Goal: Task Accomplishment & Management: Manage account settings

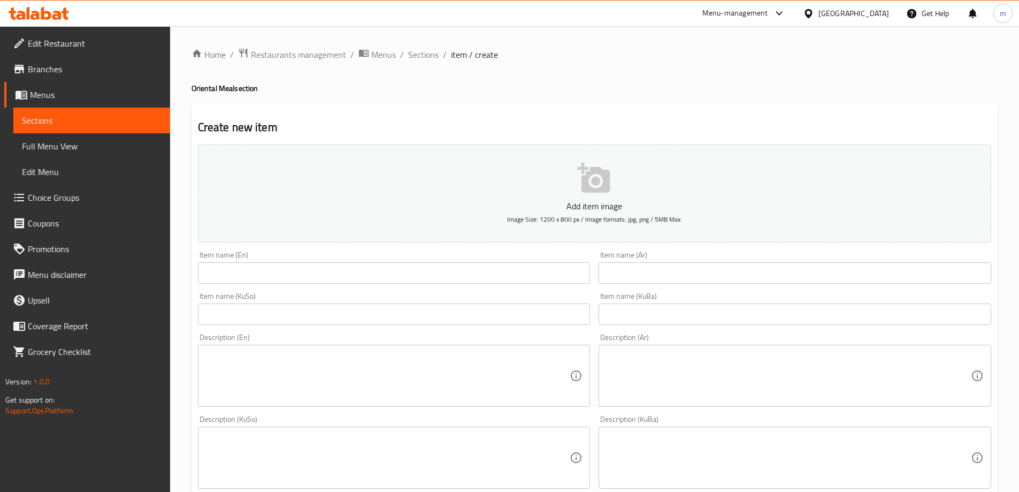
click at [448, 268] on input "text" at bounding box center [394, 272] width 393 height 21
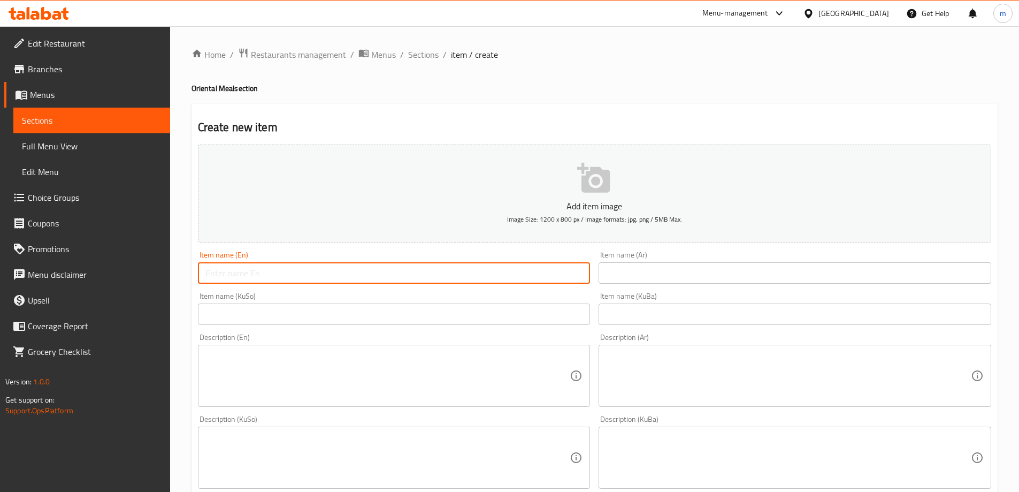
paste input "Iced Latte"
type input "Iced Latte"
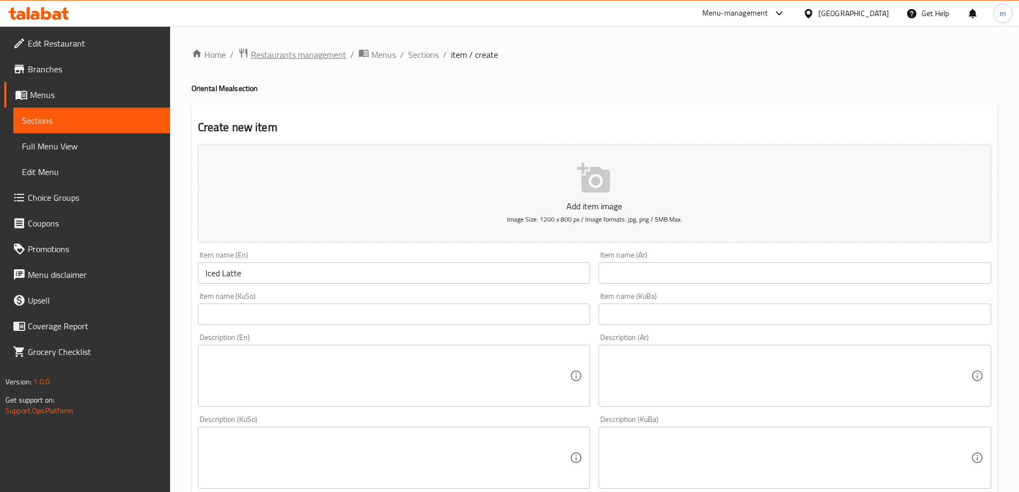
click at [284, 54] on span "Restaurants management" at bounding box center [298, 54] width 95 height 13
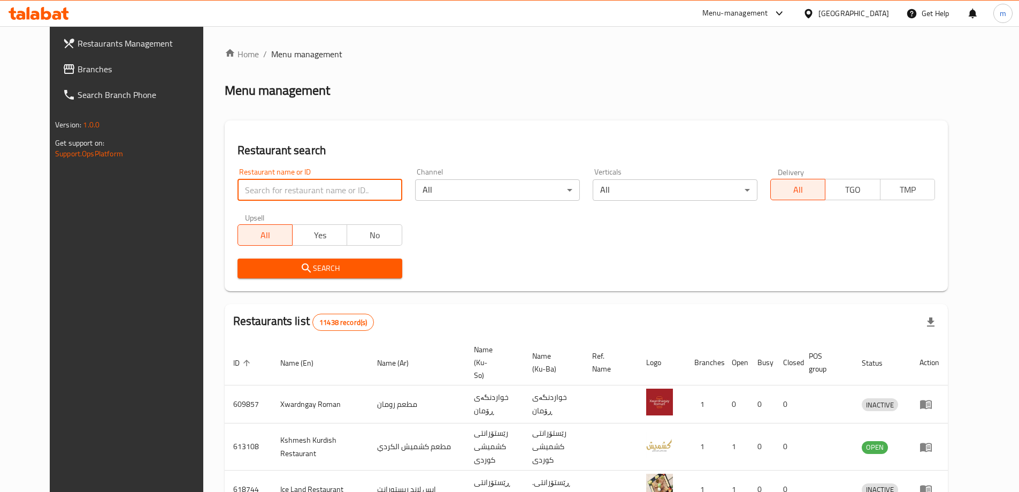
click at [306, 188] on input "search" at bounding box center [320, 189] width 165 height 21
paste input "766224"
type input "766224"
click at [261, 273] on span "Search" at bounding box center [320, 268] width 148 height 13
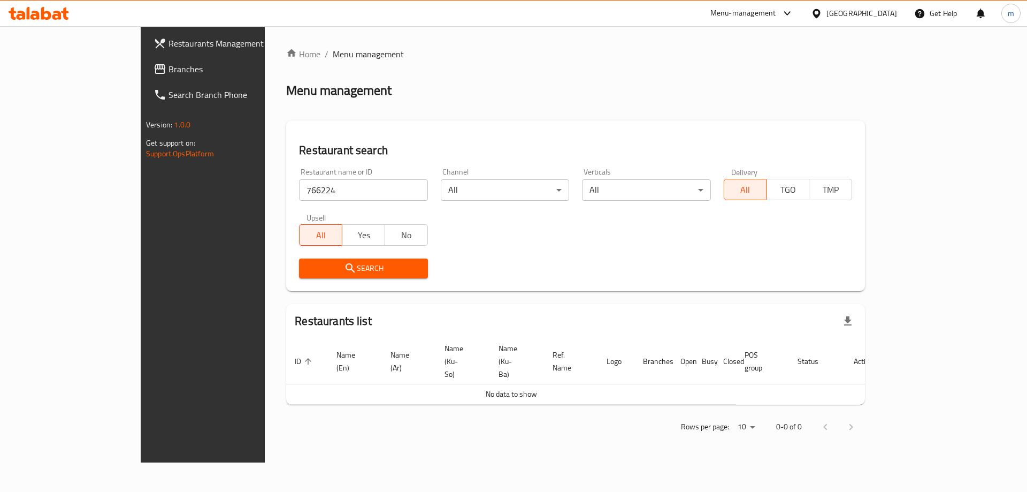
click at [169, 71] on span "Branches" at bounding box center [236, 69] width 135 height 13
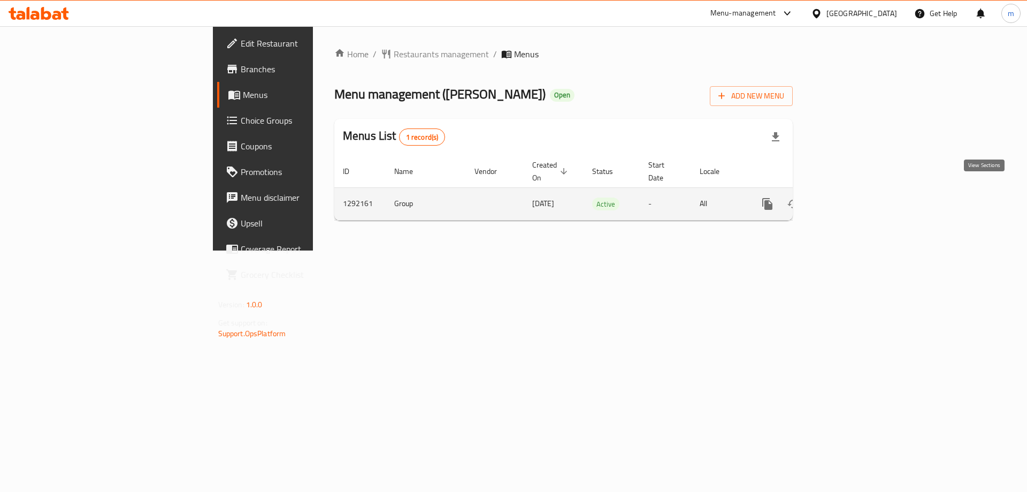
click at [850, 199] on icon "enhanced table" at bounding box center [845, 204] width 10 height 10
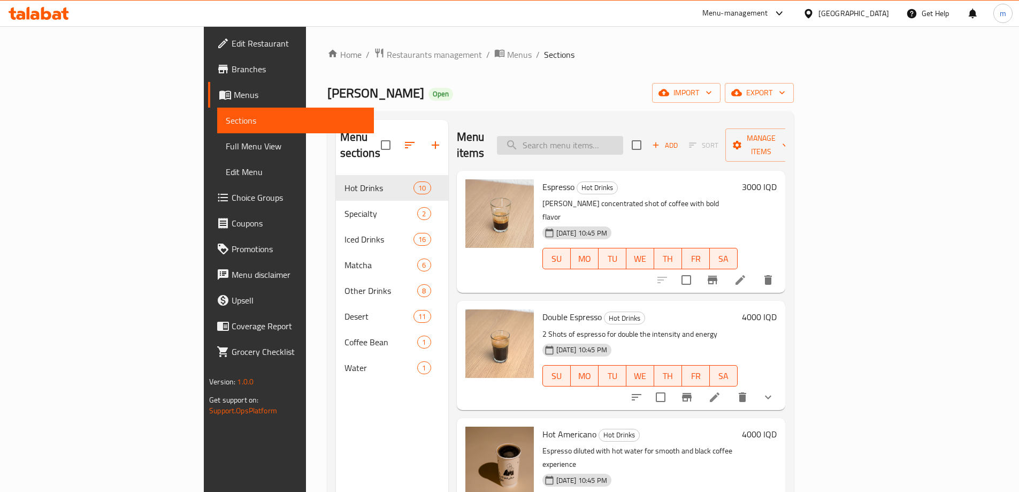
click at [609, 139] on input "search" at bounding box center [560, 145] width 126 height 19
paste input "Iced Latte"
type input "Iced Latte"
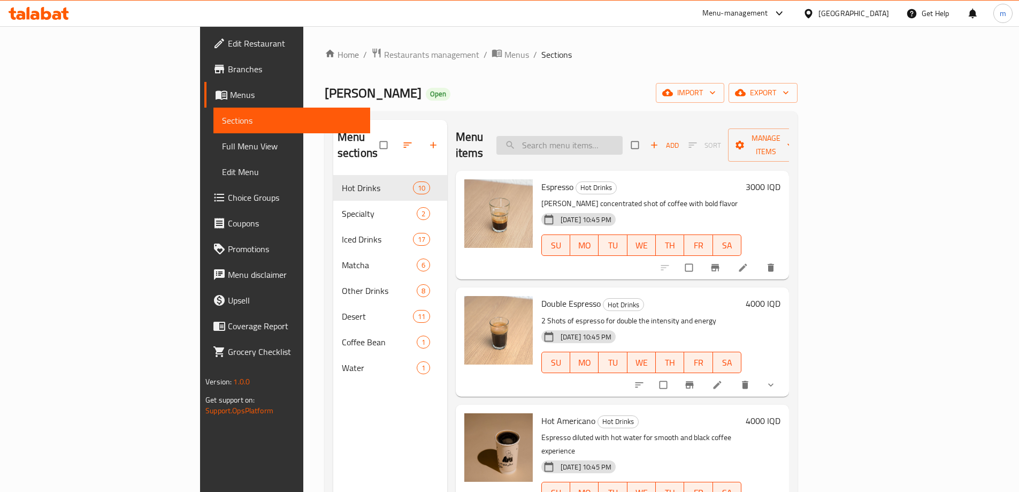
click at [621, 136] on input "search" at bounding box center [560, 145] width 126 height 19
paste input "Iced Latte"
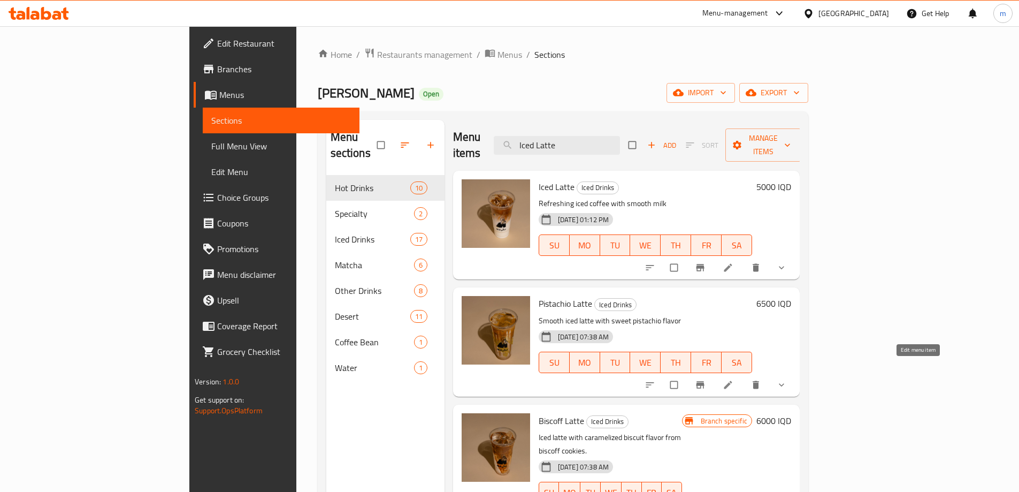
type input "Iced Latte"
click at [734, 379] on icon at bounding box center [728, 384] width 11 height 11
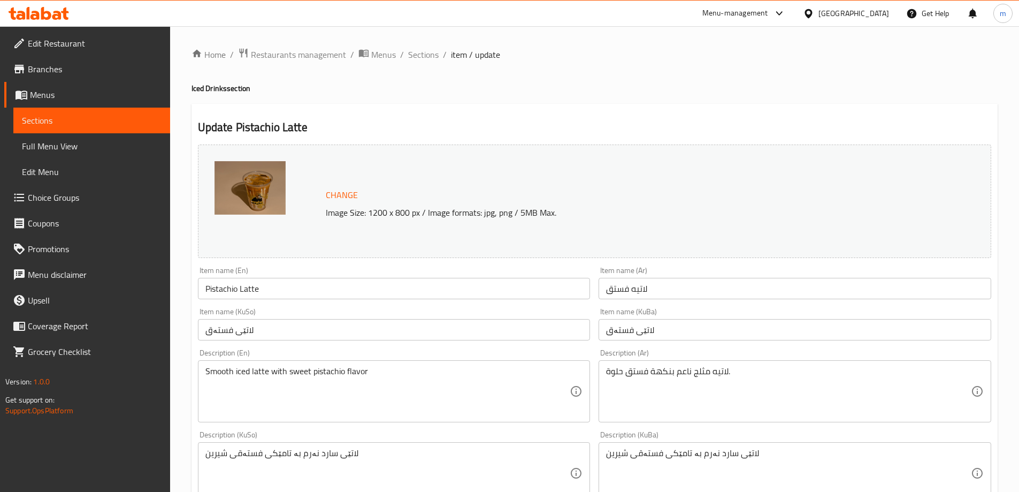
click at [421, 45] on div "Home / Restaurants management / Menus / Sections / item / update Iced Drinks se…" at bounding box center [594, 482] width 849 height 912
click at [423, 48] on span "Sections" at bounding box center [423, 54] width 31 height 13
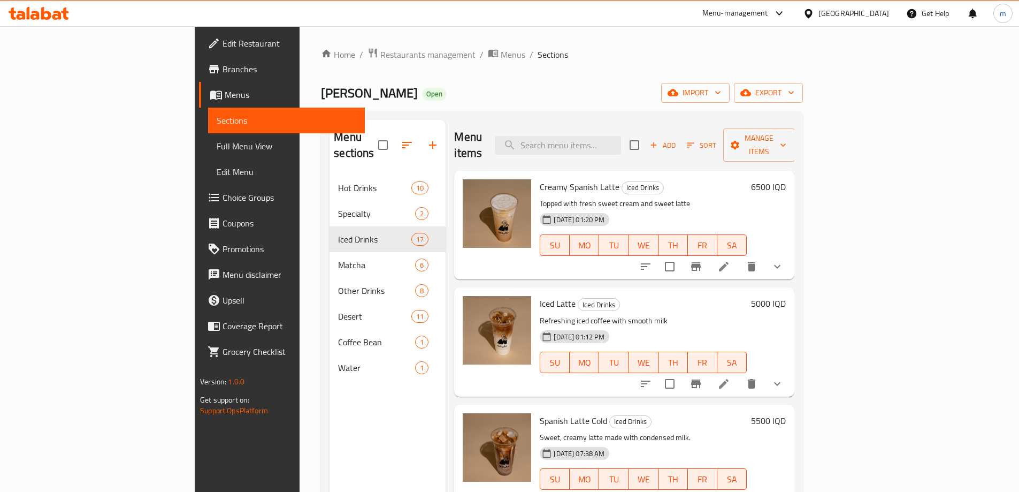
scroll to position [161, 0]
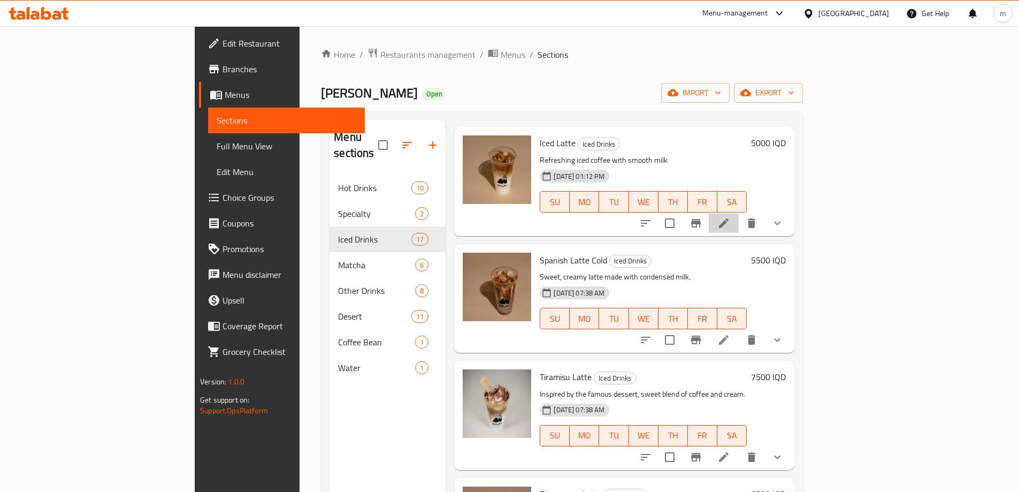
click at [739, 214] on li at bounding box center [724, 223] width 30 height 19
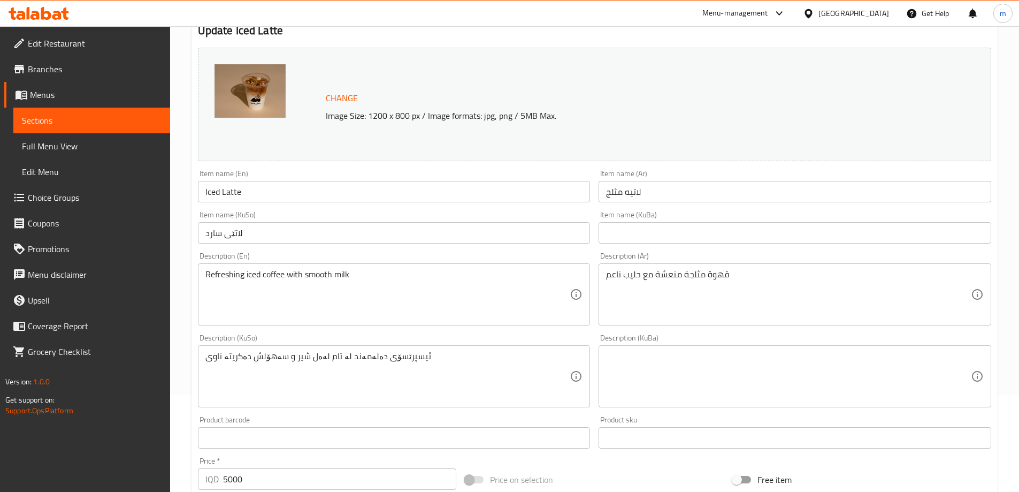
scroll to position [161, 0]
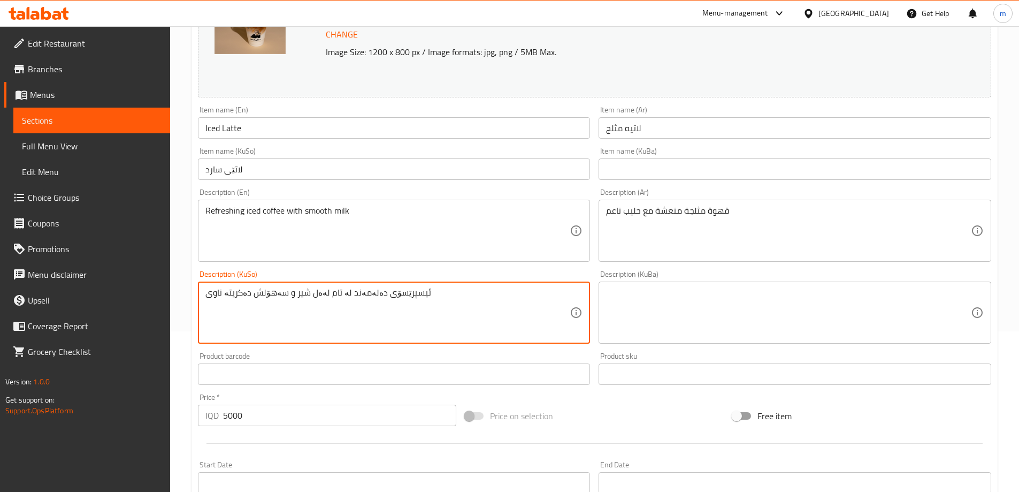
click at [396, 294] on textarea "ئیسپرێسۆی دەلەمەند لە تام لەەل شیر و سەهۆلش دەکریتە ناوی" at bounding box center [387, 312] width 365 height 51
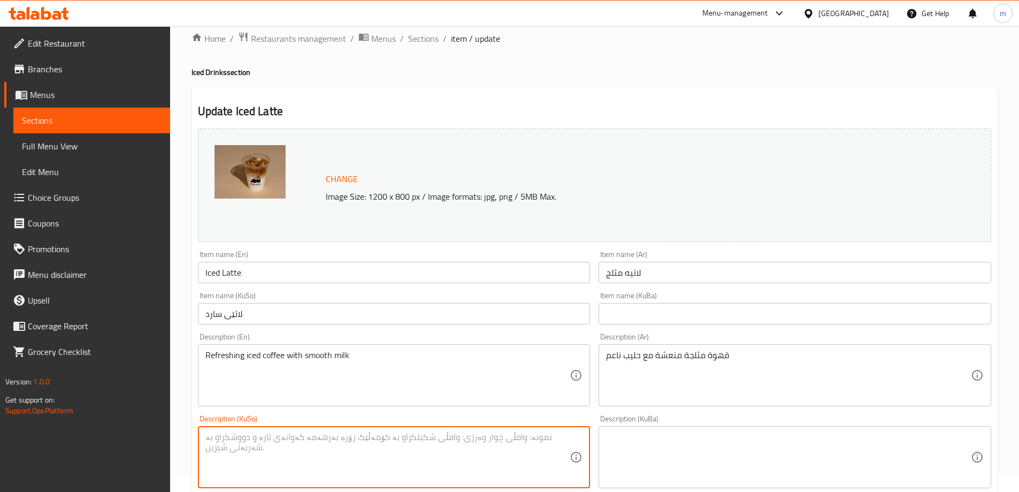
scroll to position [0, 0]
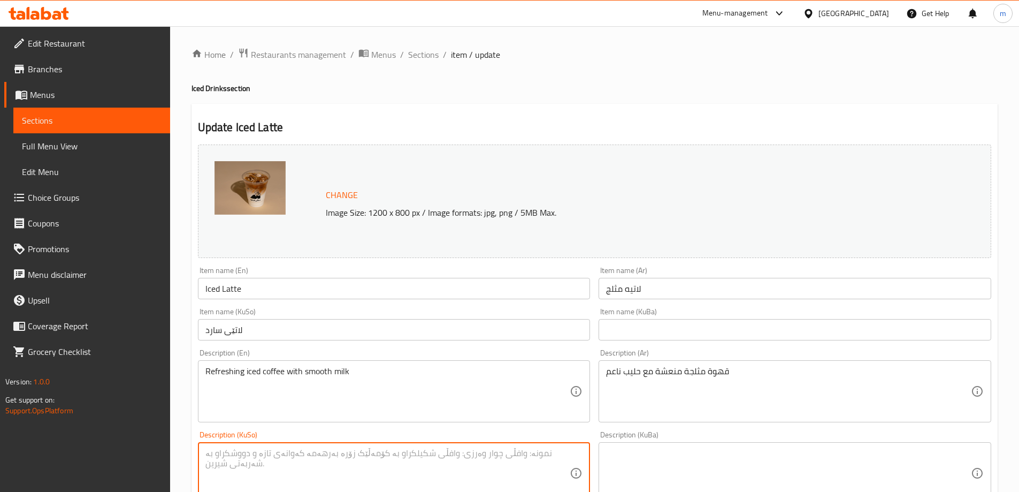
click at [295, 365] on div "Refreshing iced coffee with smooth milk Description (En)" at bounding box center [394, 391] width 393 height 62
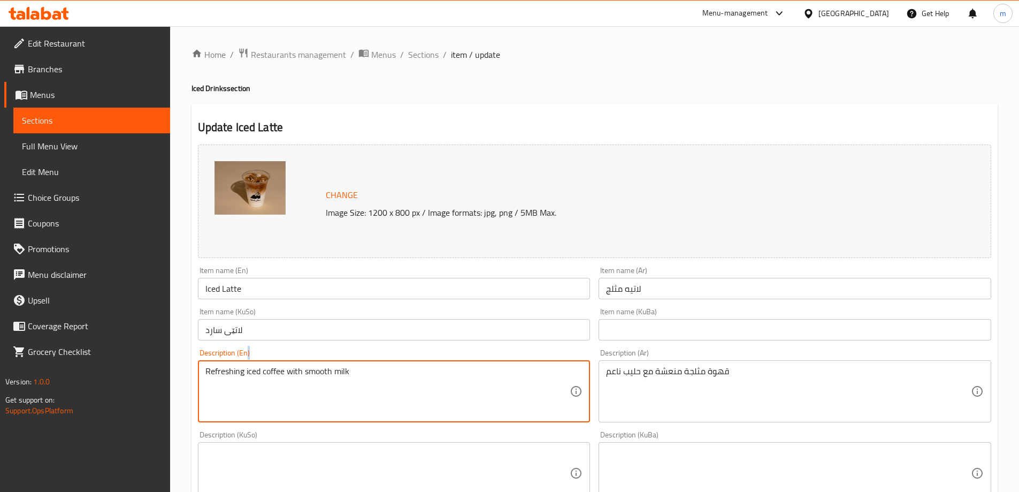
click at [295, 365] on div "Refreshing iced coffee with smooth milk Description (En)" at bounding box center [394, 391] width 393 height 62
click at [285, 378] on textarea "Refreshing iced coffee with smooth milk" at bounding box center [387, 391] width 365 height 51
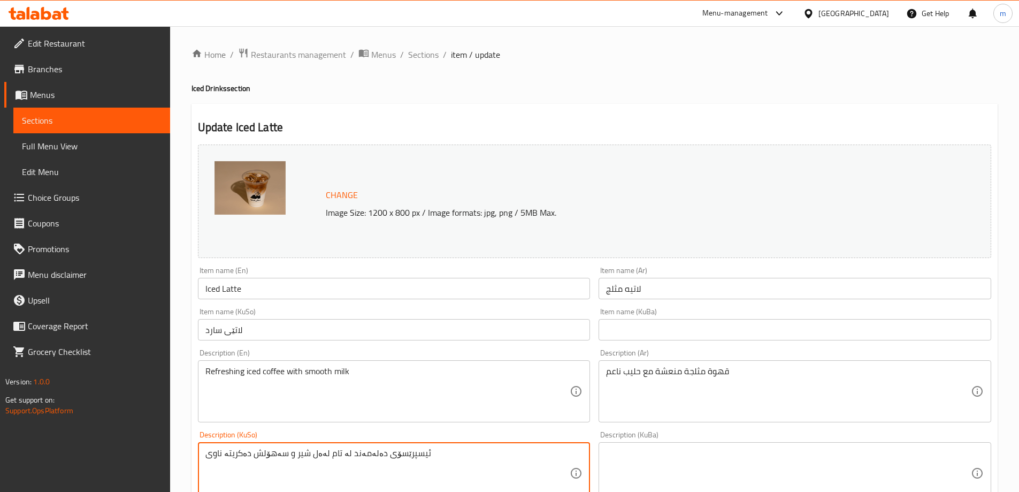
paste textarea "قاوەی سارد"
click at [276, 452] on textarea "قاوەی [PERSON_NAME] لەگەڵ شیری نەرم" at bounding box center [387, 473] width 365 height 51
type textarea "قاوەی [PERSON_NAME] لەگەڵ شیری نەرم"
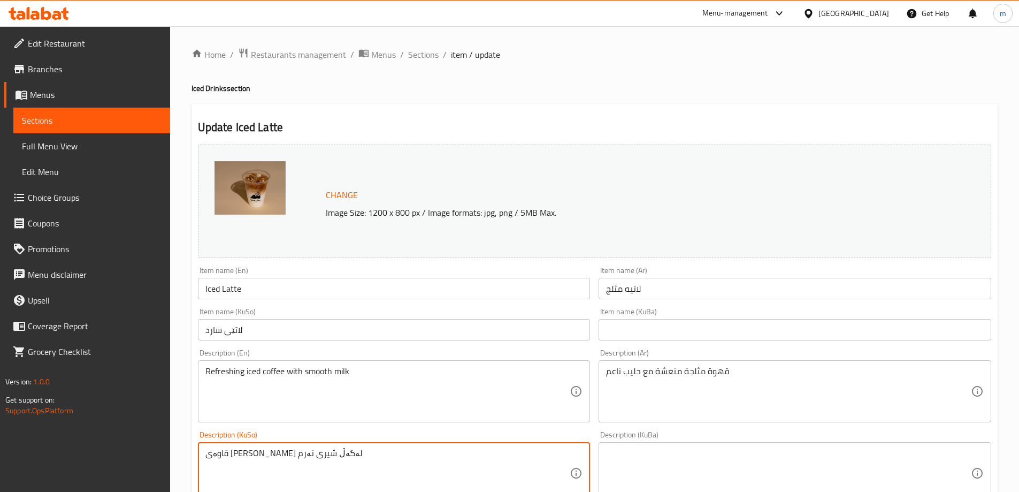
click at [767, 458] on textarea at bounding box center [788, 473] width 365 height 51
paste textarea "قاوەی [PERSON_NAME] لەگەڵ شیری نەرم"
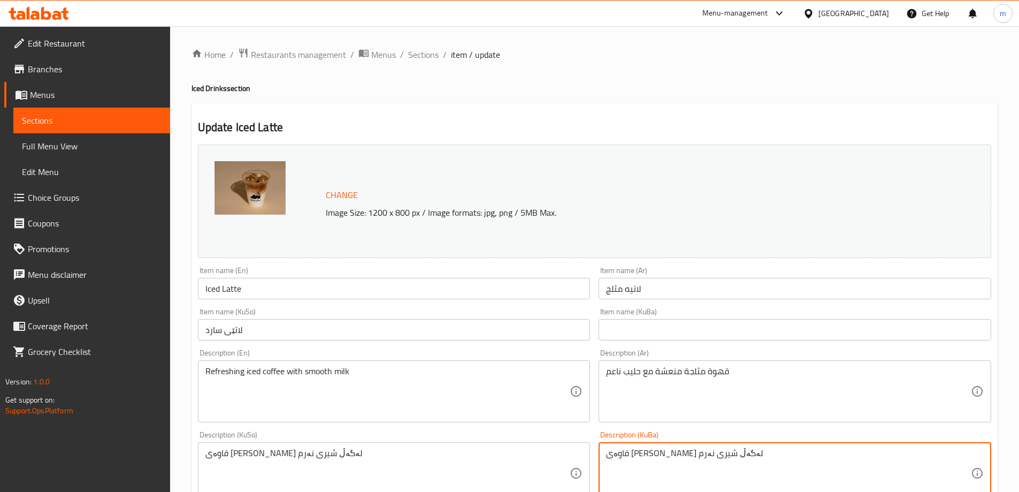
type textarea "قاوەی [PERSON_NAME] لەگەڵ شیری نەرم"
click at [270, 328] on input "لاتێی سارد" at bounding box center [394, 329] width 393 height 21
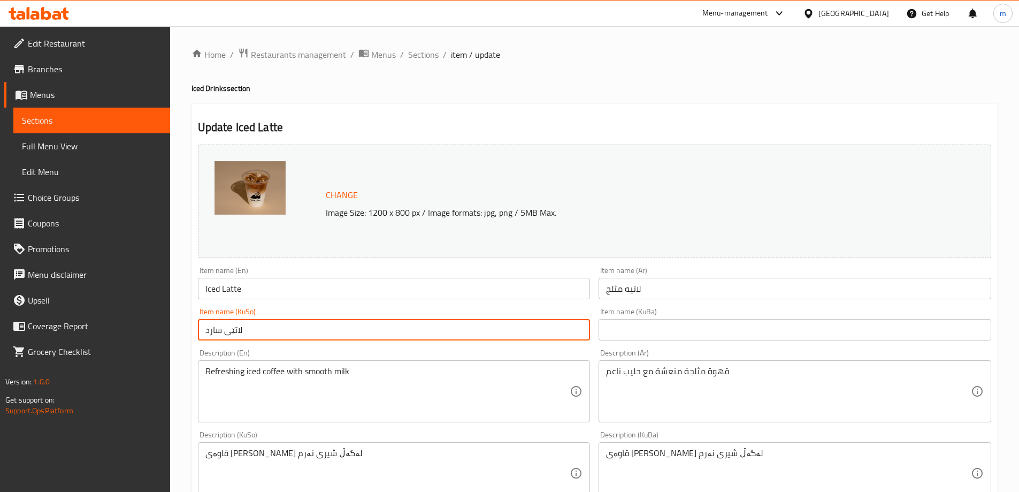
click at [270, 328] on input "لاتێی سارد" at bounding box center [394, 329] width 393 height 21
click at [644, 327] on input "text" at bounding box center [795, 329] width 393 height 21
paste input "لاتێی سارد"
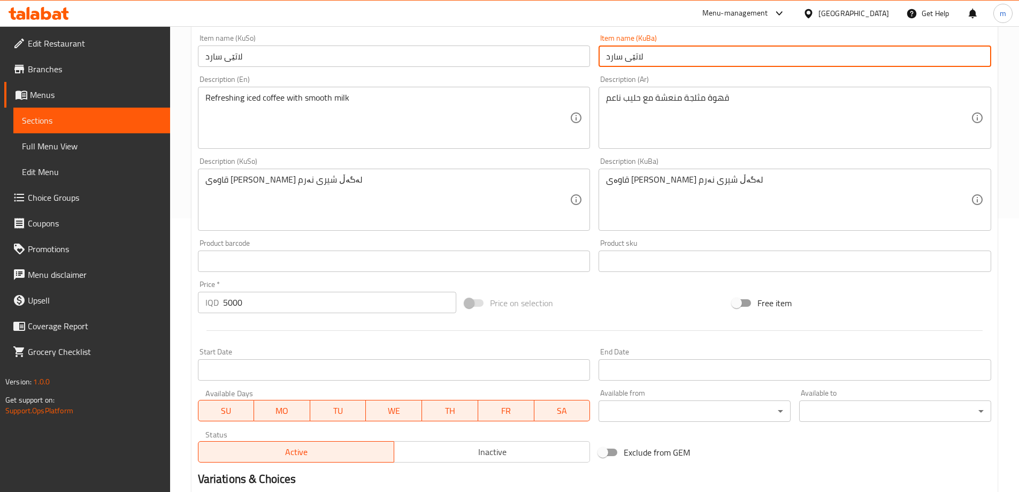
scroll to position [321, 0]
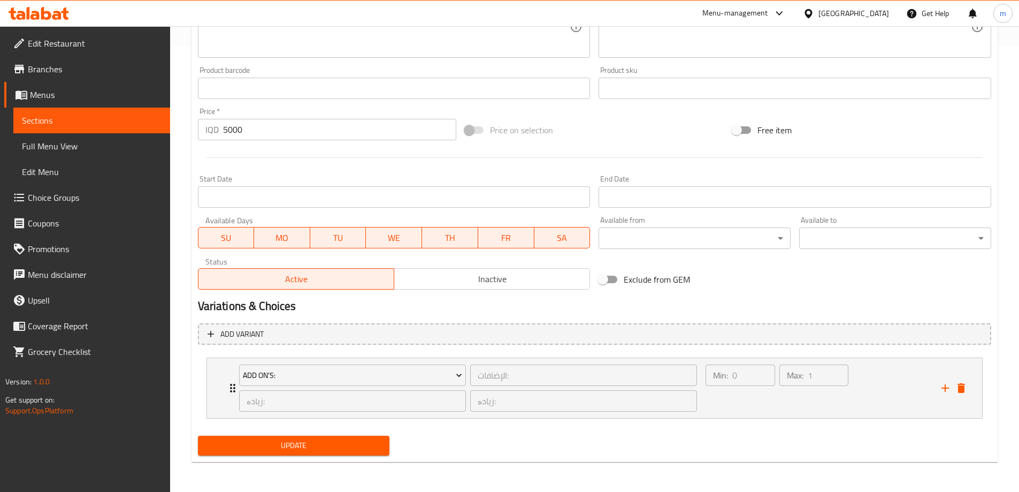
type input "لاتێی سارد"
click at [271, 446] on span "Update" at bounding box center [294, 445] width 175 height 13
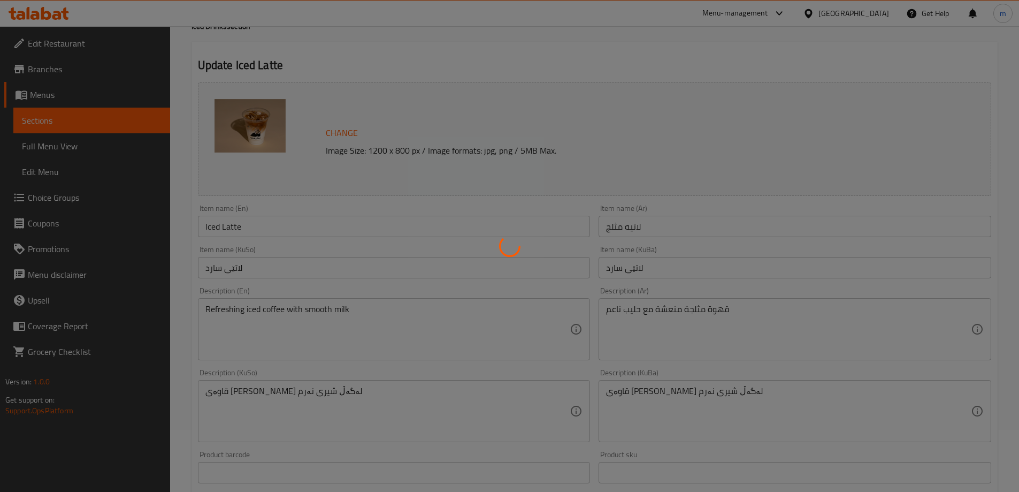
scroll to position [0, 0]
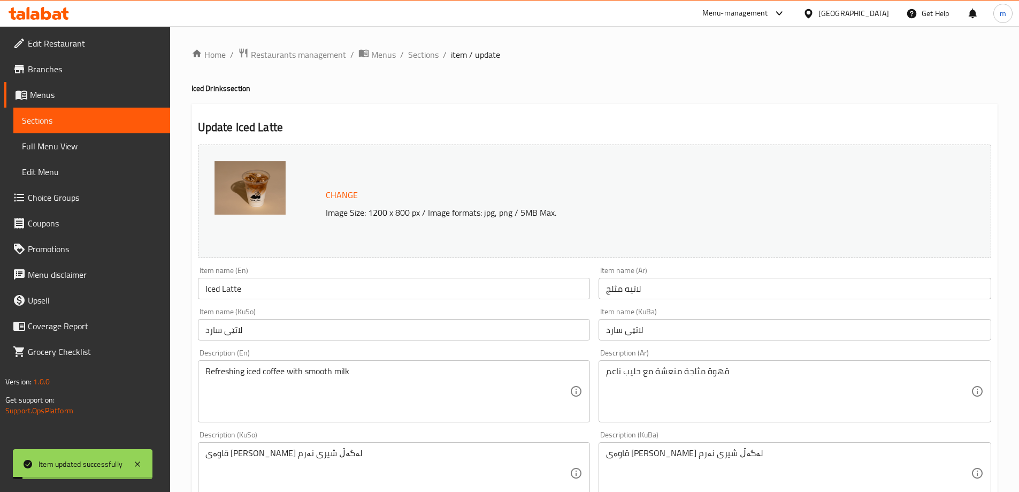
click at [45, 141] on span "Full Menu View" at bounding box center [92, 146] width 140 height 13
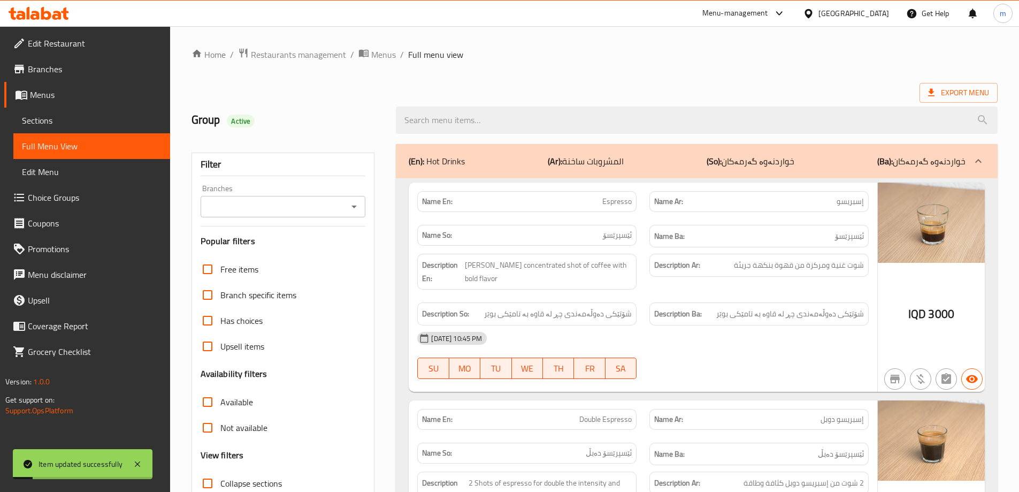
click at [354, 204] on icon "Open" at bounding box center [354, 206] width 13 height 13
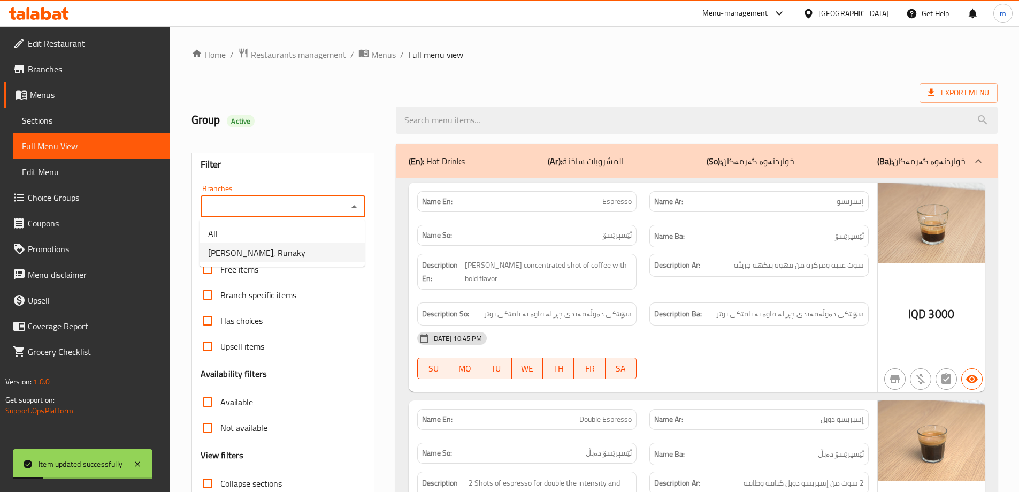
click at [281, 249] on li "[PERSON_NAME], Runaky" at bounding box center [282, 252] width 165 height 19
type input "[PERSON_NAME], Runaky"
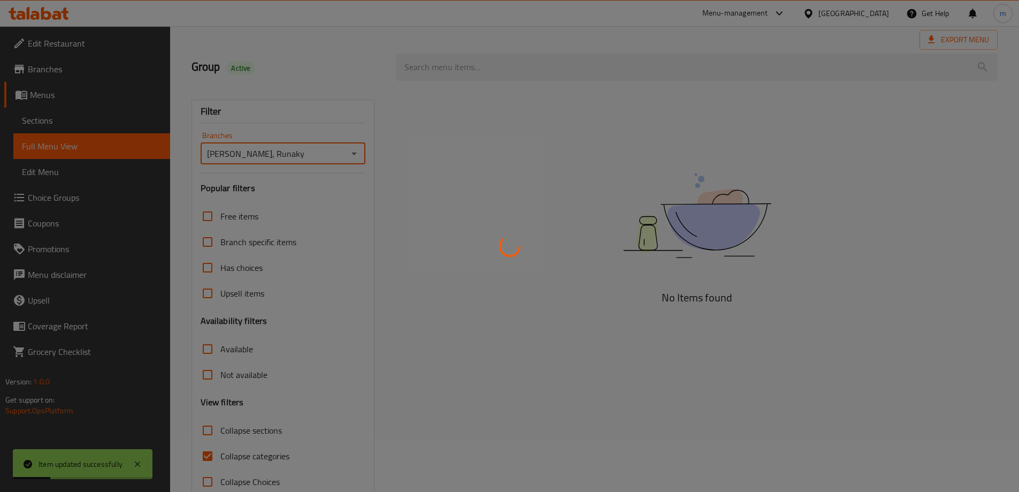
scroll to position [78, 0]
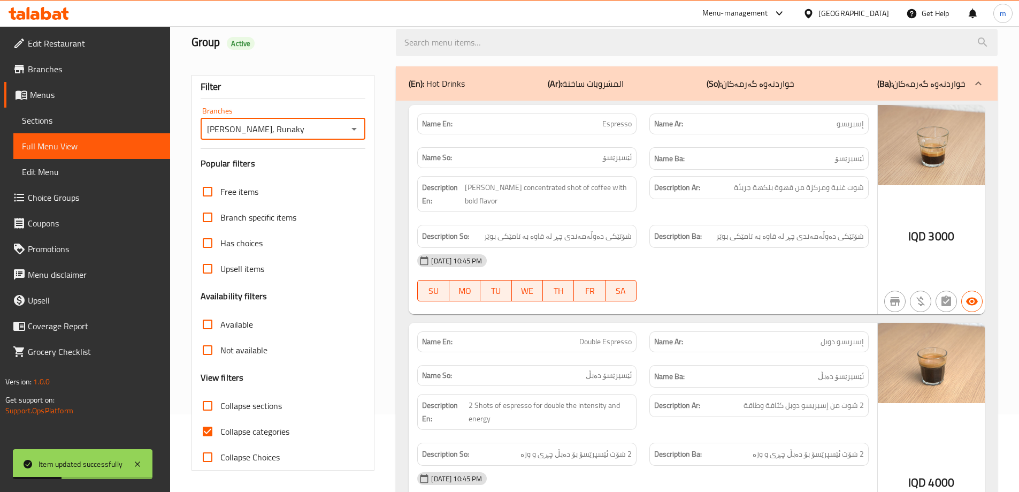
click at [208, 434] on input "Collapse categories" at bounding box center [208, 431] width 26 height 26
checkbox input "false"
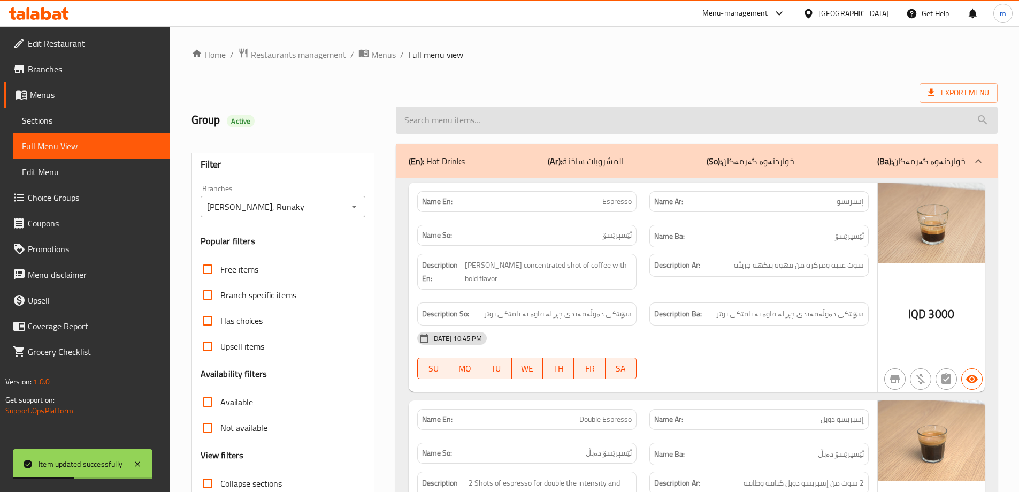
click at [505, 112] on input "search" at bounding box center [697, 119] width 602 height 27
paste input "لاتێی سارد"
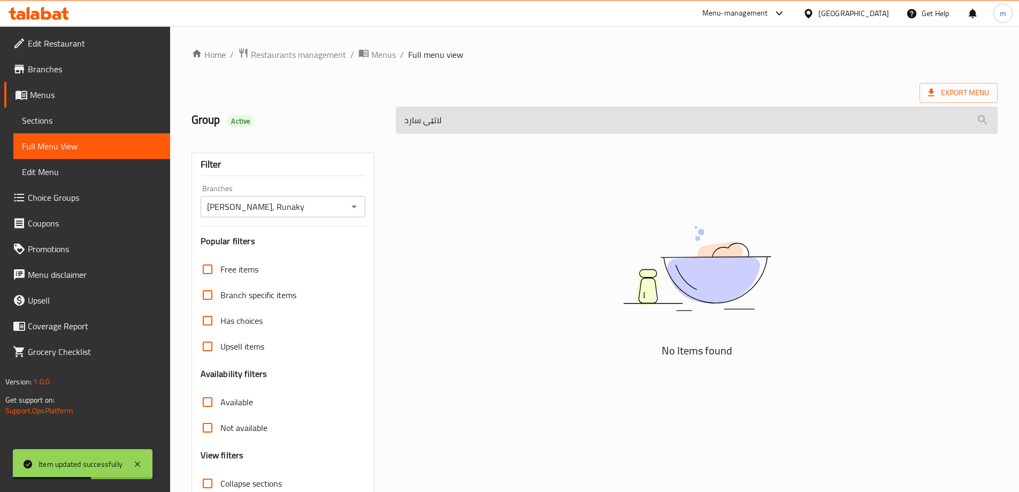
click at [502, 113] on input "لاتێی سارد" at bounding box center [697, 119] width 602 height 27
paste input "iced coffee"
click at [444, 127] on input "iced coffee" at bounding box center [697, 119] width 602 height 27
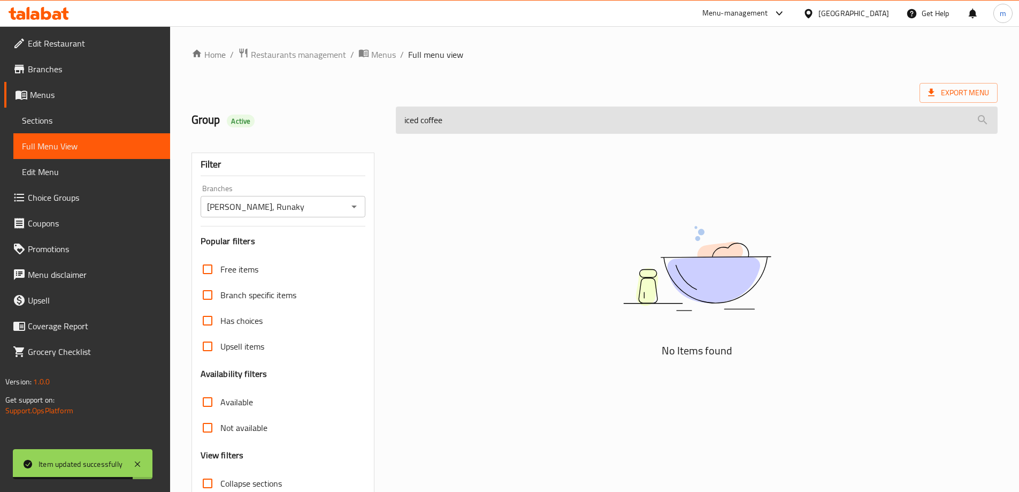
click at [444, 127] on input "iced coffee" at bounding box center [697, 119] width 602 height 27
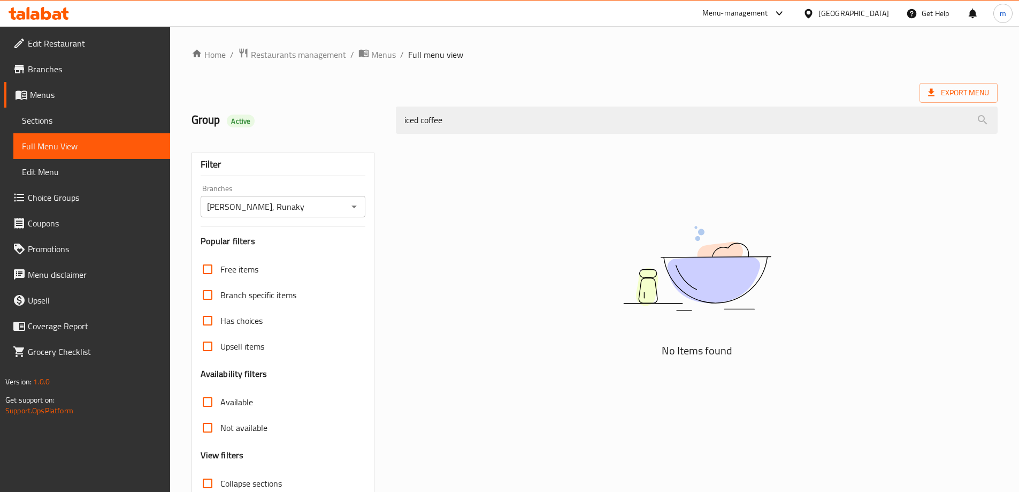
paste input "Iced Latt"
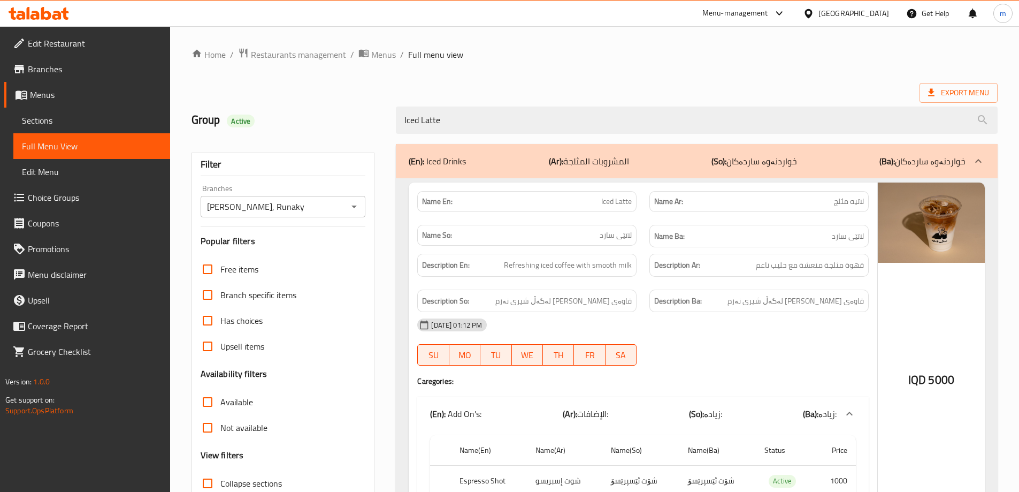
type input "Iced Latte"
click at [253, 51] on span "Restaurants management" at bounding box center [298, 54] width 95 height 13
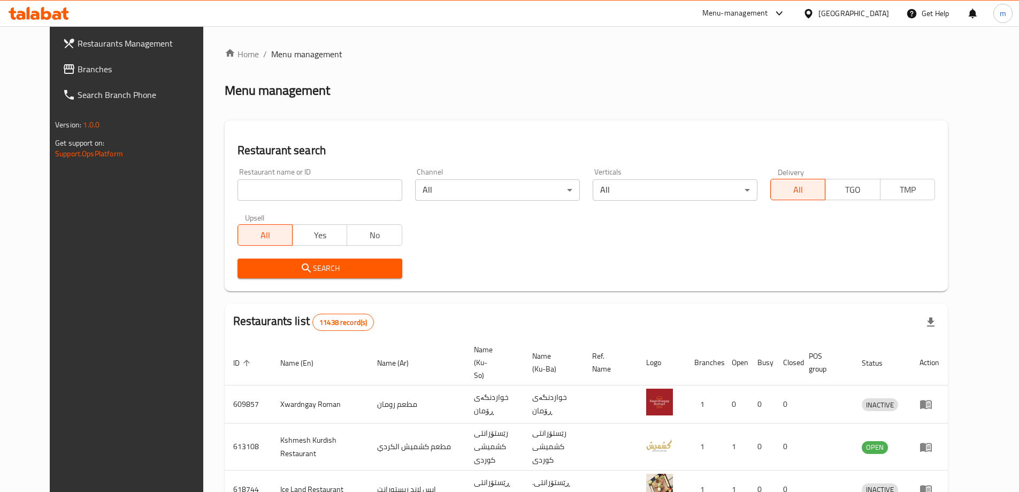
click at [54, 58] on link "Branches" at bounding box center [137, 69] width 166 height 26
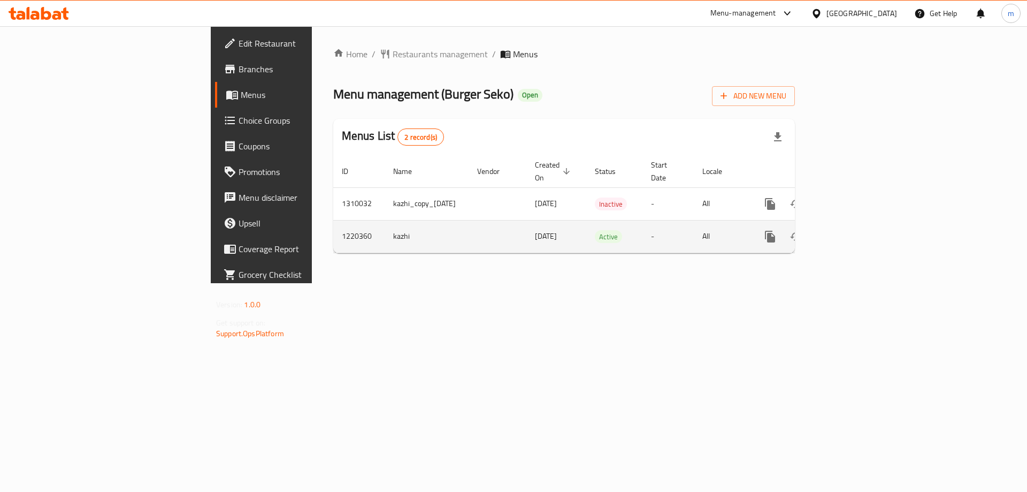
click at [854, 230] on icon "enhanced table" at bounding box center [847, 236] width 13 height 13
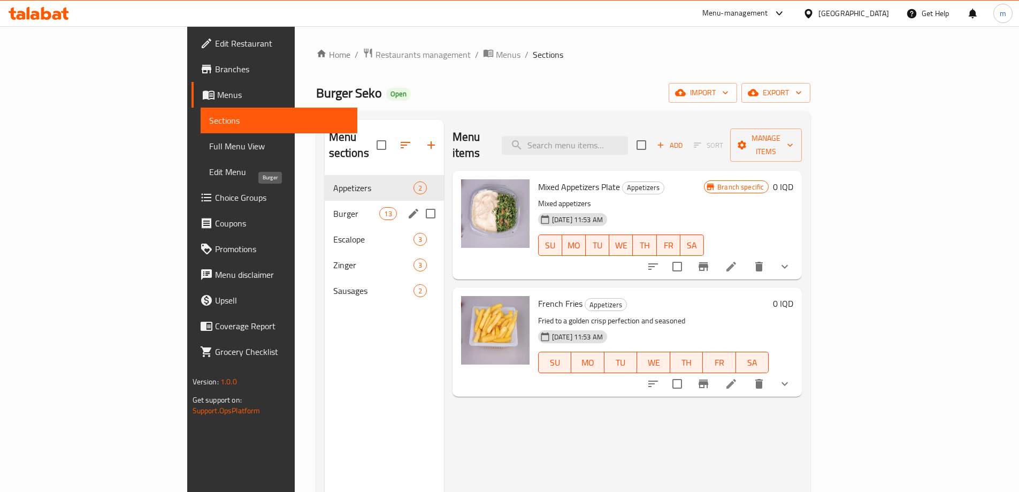
click at [333, 207] on span "Burger" at bounding box center [356, 213] width 47 height 13
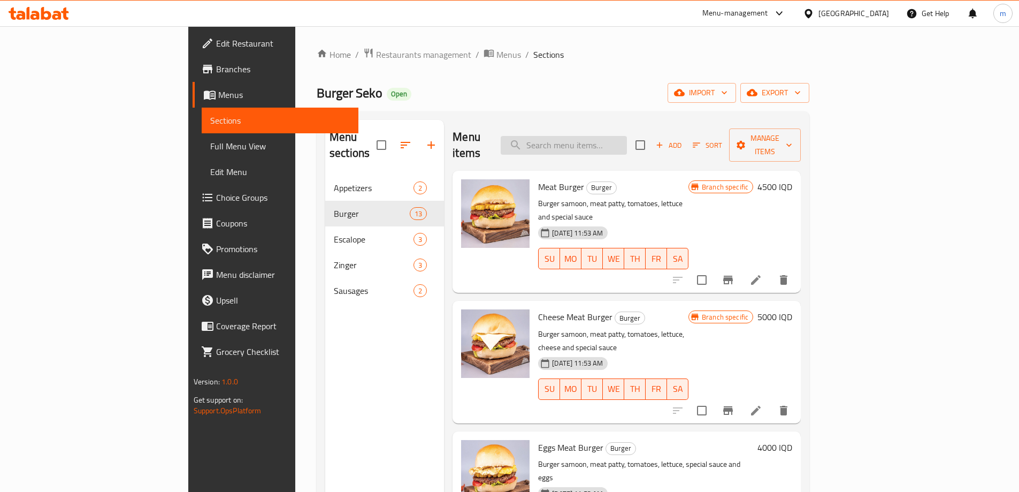
click at [627, 136] on input "search" at bounding box center [564, 145] width 126 height 19
type input "ەگگ"
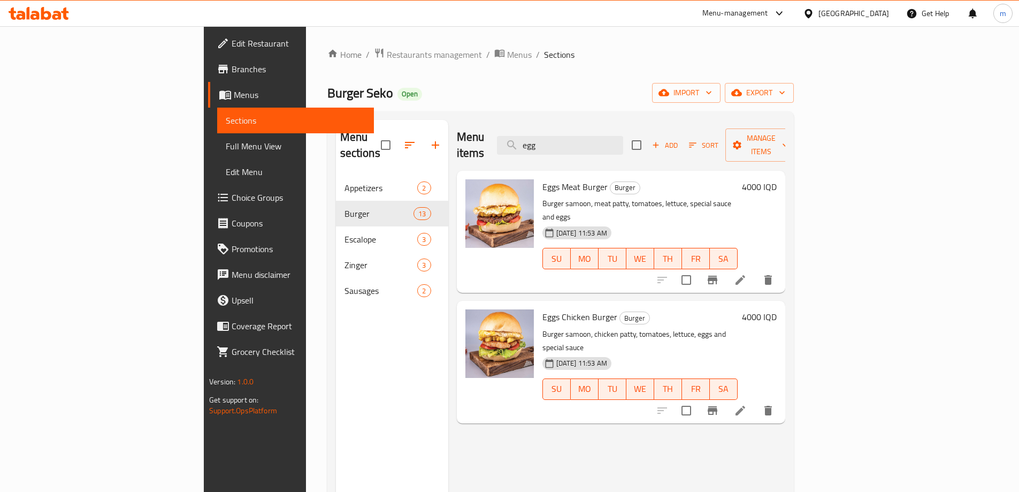
type input "egg"
click at [777, 179] on h6 "4000 IQD" at bounding box center [759, 186] width 35 height 15
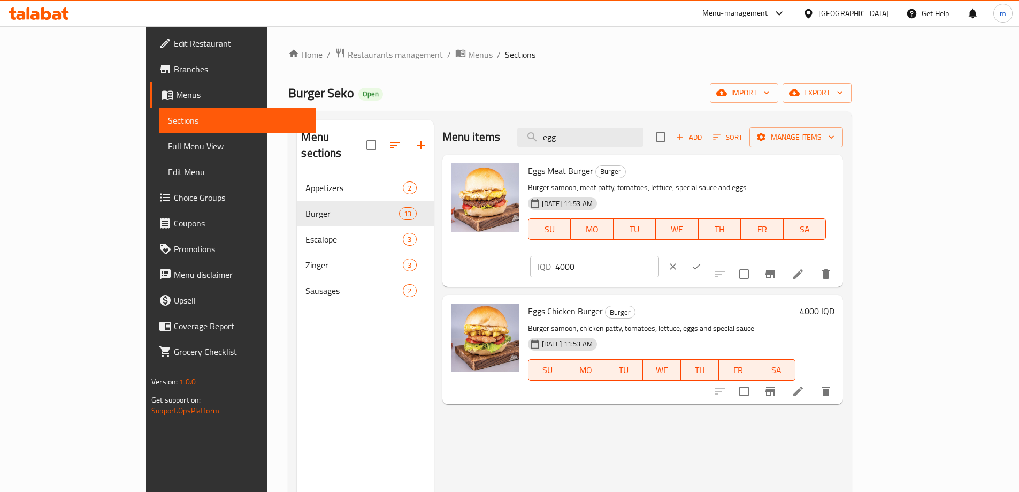
click at [659, 256] on input "4000" at bounding box center [607, 266] width 104 height 21
click at [659, 256] on input "5000" at bounding box center [607, 266] width 104 height 21
type input "5000"
click at [702, 261] on icon "ok" at bounding box center [696, 266] width 11 height 11
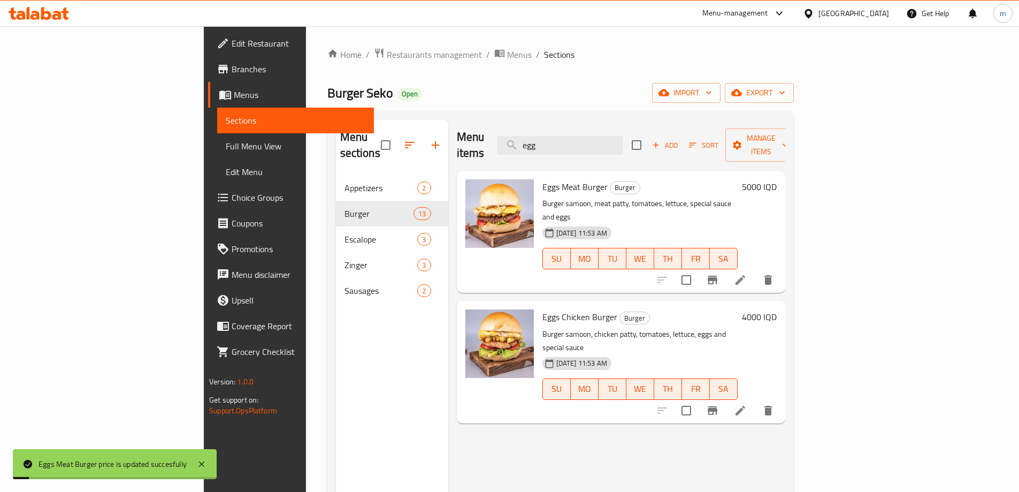
click at [777, 309] on h6 "4000 IQD" at bounding box center [759, 316] width 35 height 15
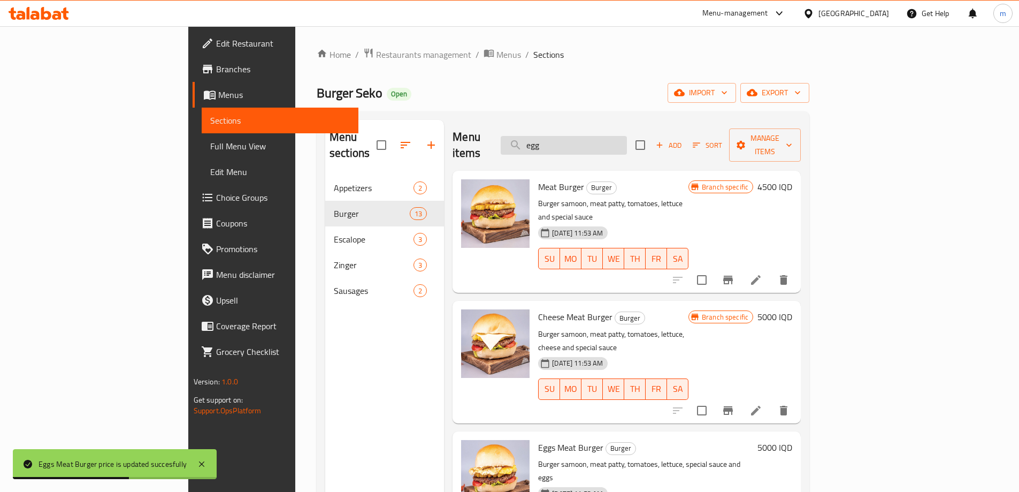
click at [627, 144] on input "egg" at bounding box center [564, 145] width 126 height 19
type input "egg"
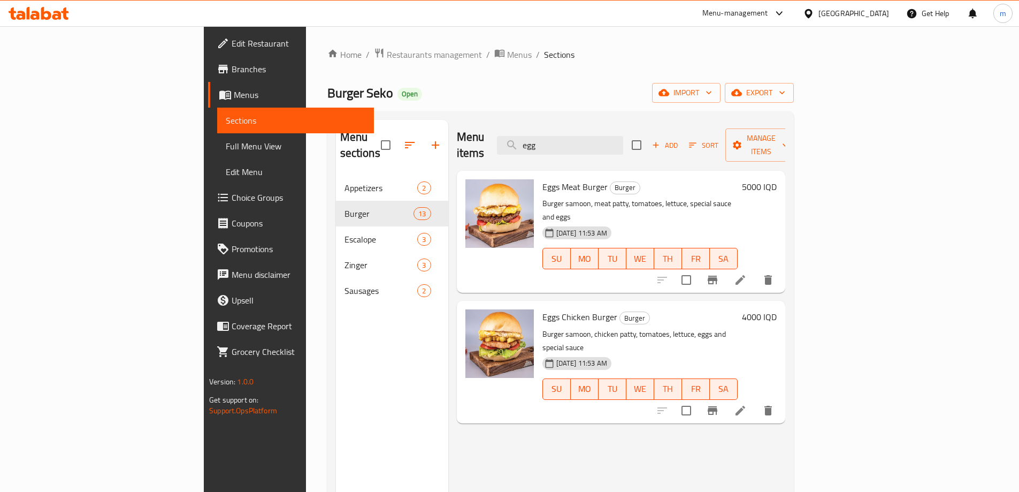
click at [777, 309] on h6 "4000 IQD" at bounding box center [759, 316] width 35 height 15
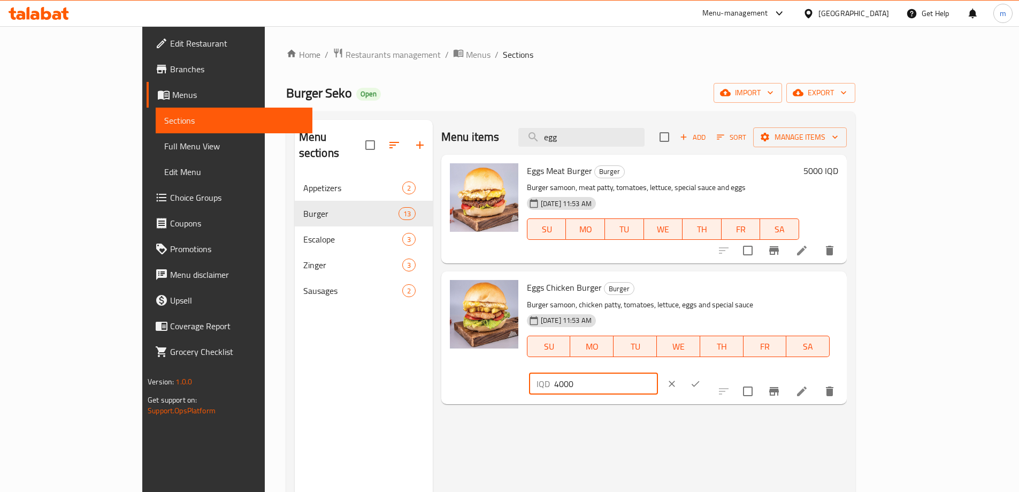
click at [658, 373] on input "4000" at bounding box center [606, 383] width 104 height 21
paste input "5"
type input "5000"
click at [701, 378] on icon "ok" at bounding box center [695, 383] width 11 height 11
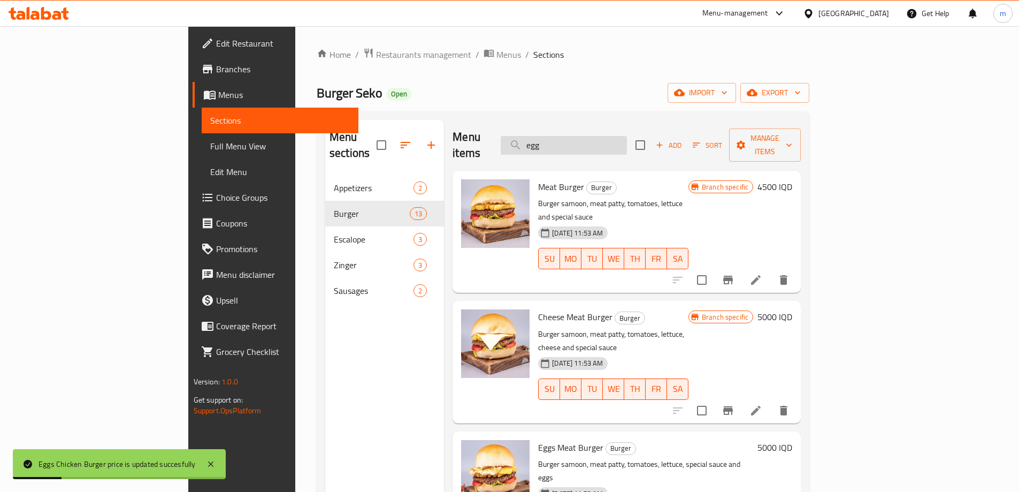
click at [607, 137] on input "egg" at bounding box center [564, 145] width 126 height 19
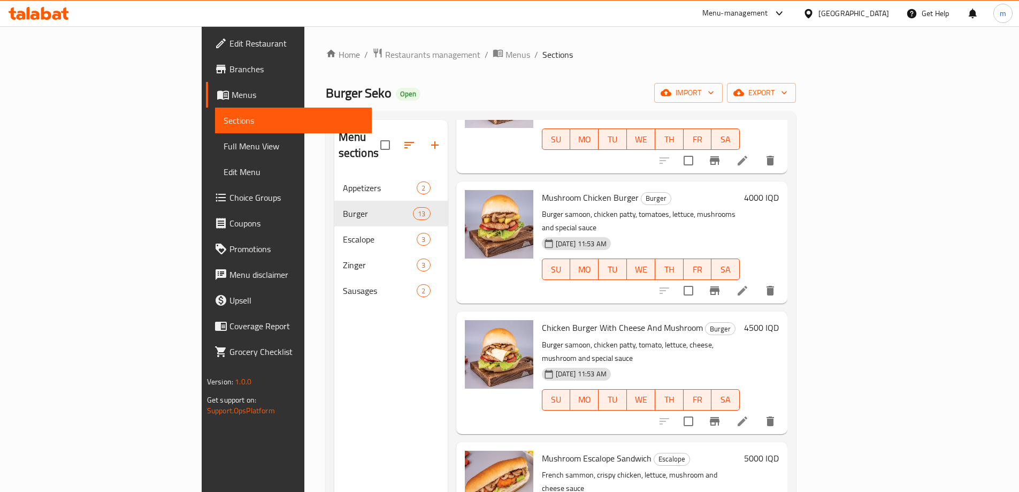
scroll to position [150, 0]
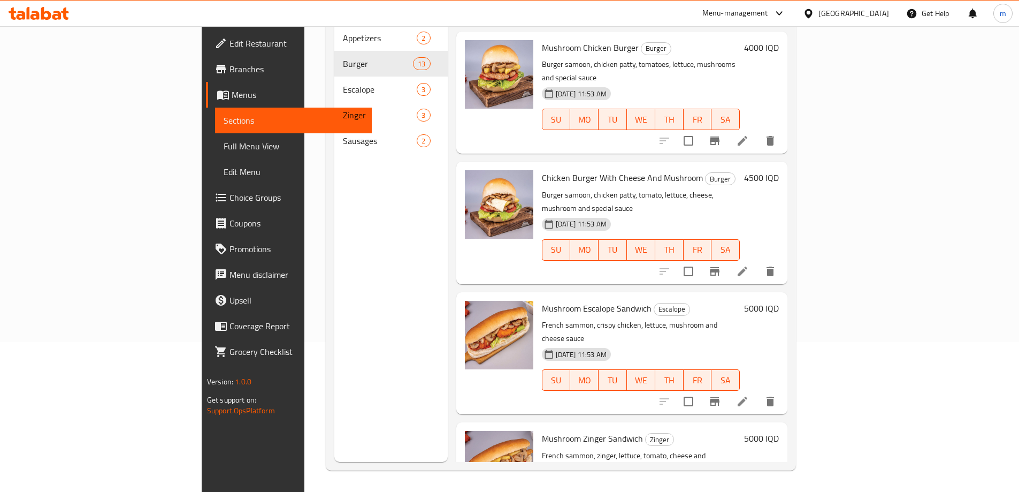
type input "mushroom"
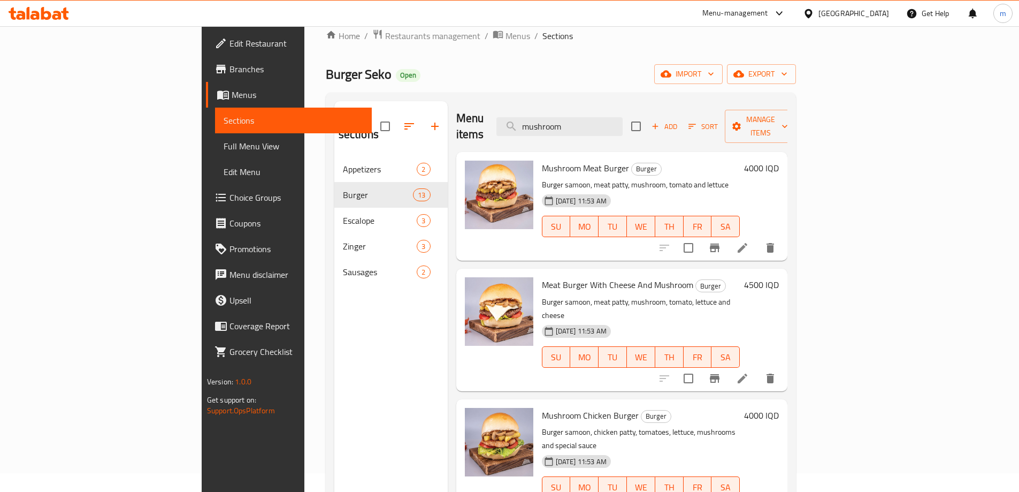
scroll to position [0, 0]
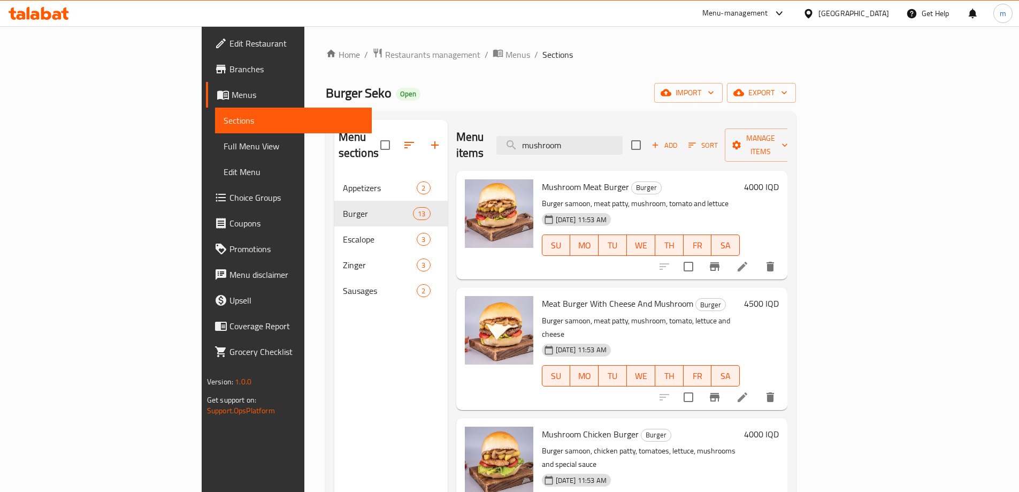
click at [779, 179] on h6 "4000 IQD" at bounding box center [761, 186] width 35 height 15
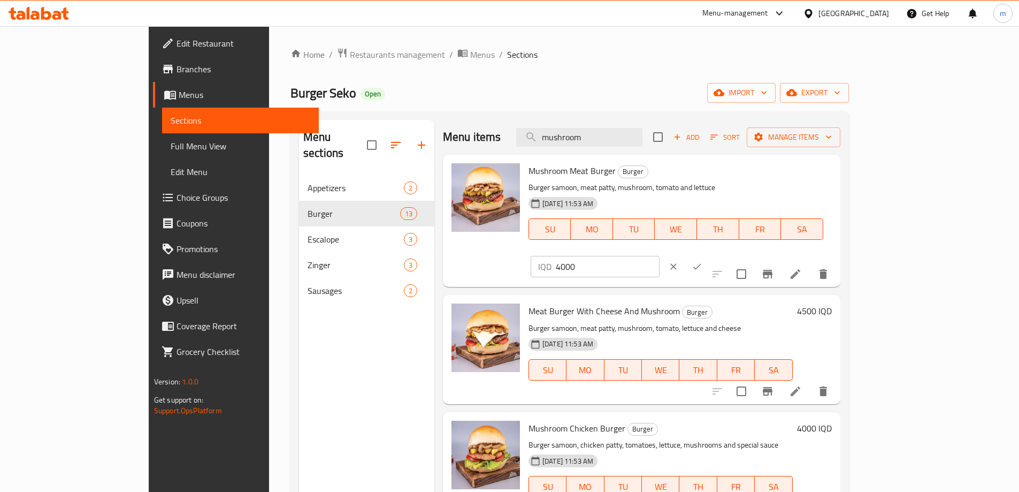
click at [660, 256] on input "4000" at bounding box center [608, 266] width 104 height 21
paste input "5"
type input "5000"
click at [703, 261] on icon "ok" at bounding box center [697, 266] width 11 height 11
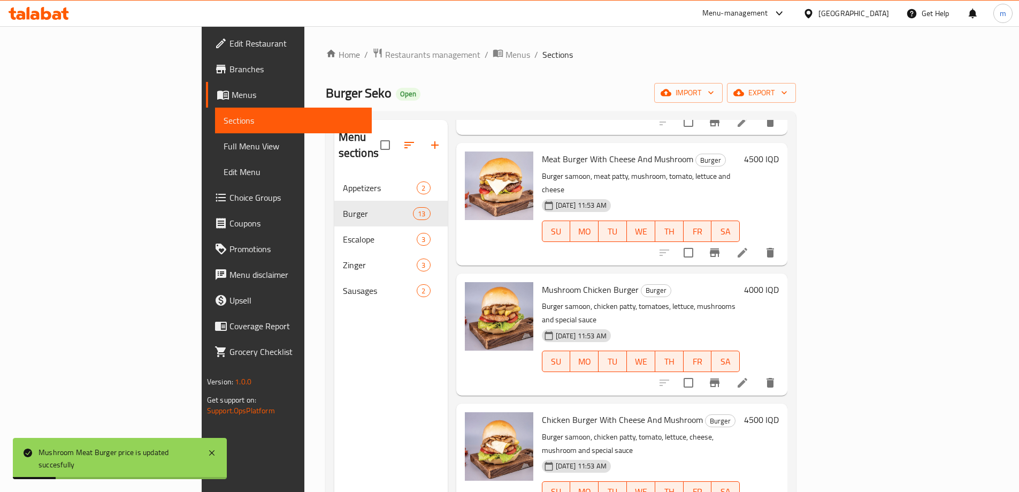
scroll to position [161, 0]
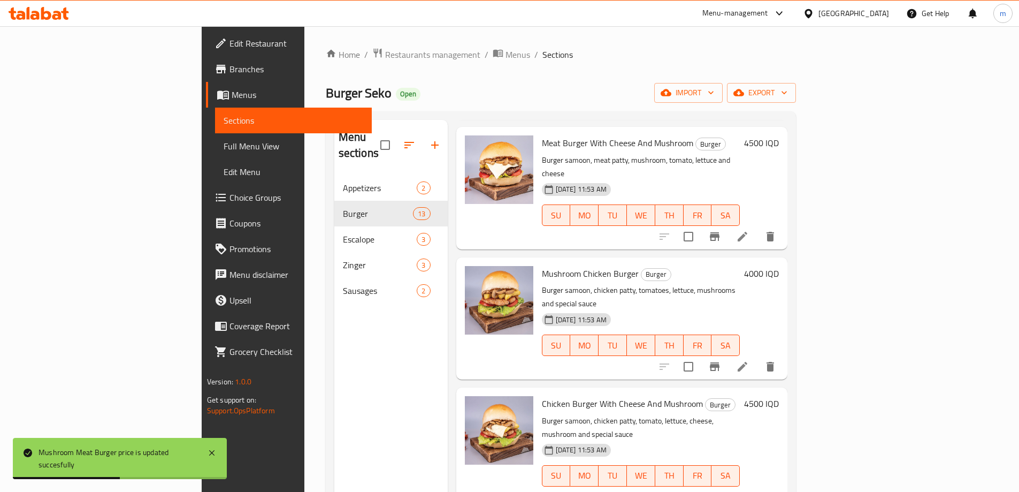
click at [779, 266] on h6 "4000 IQD" at bounding box center [761, 273] width 35 height 15
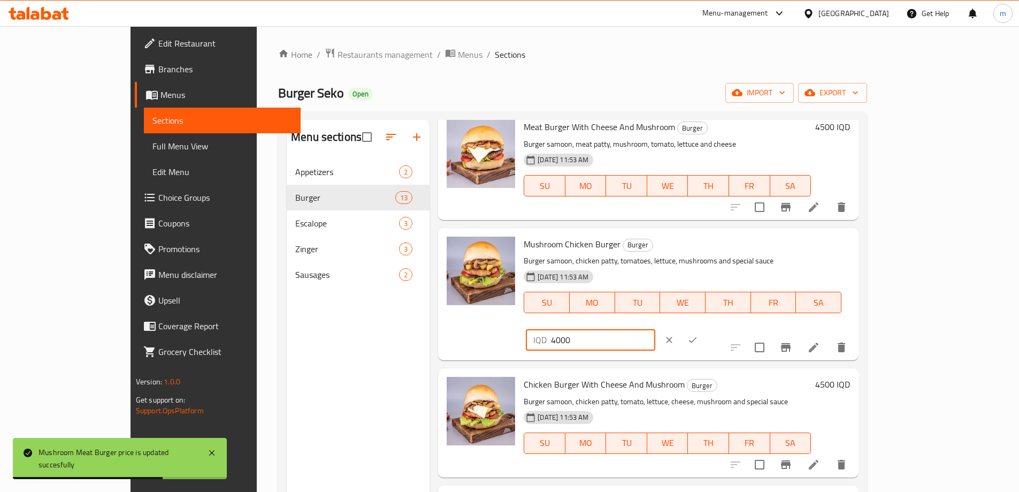
click at [655, 329] on input "4000" at bounding box center [603, 339] width 104 height 21
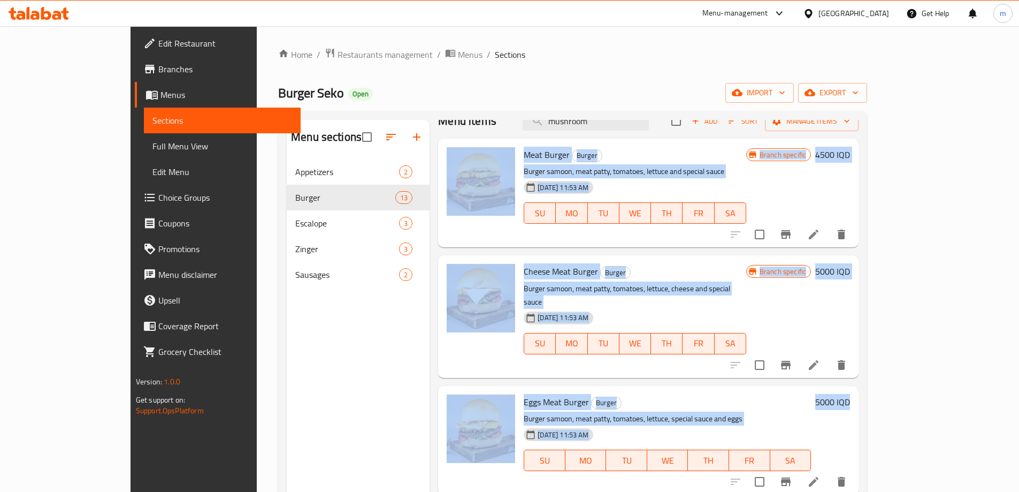
scroll to position [0, 0]
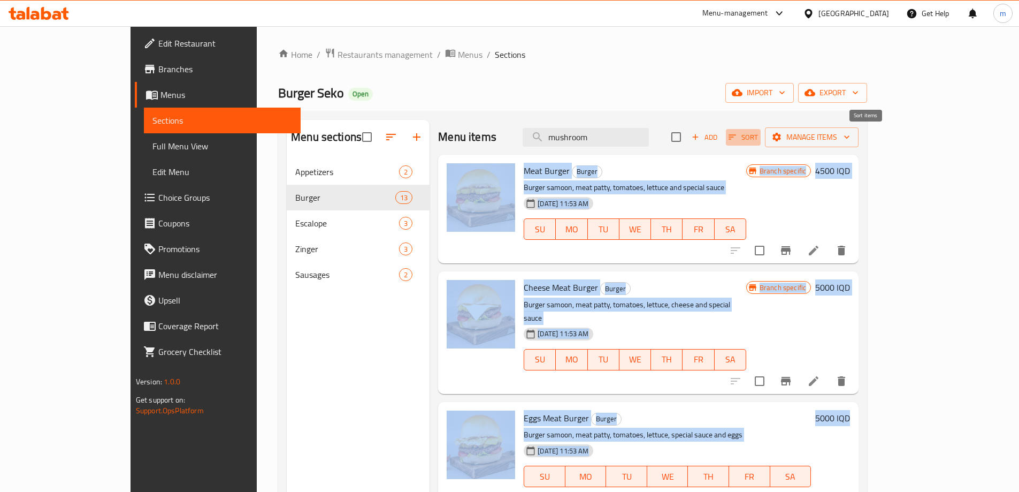
click at [758, 134] on span "Sort" at bounding box center [743, 137] width 29 height 12
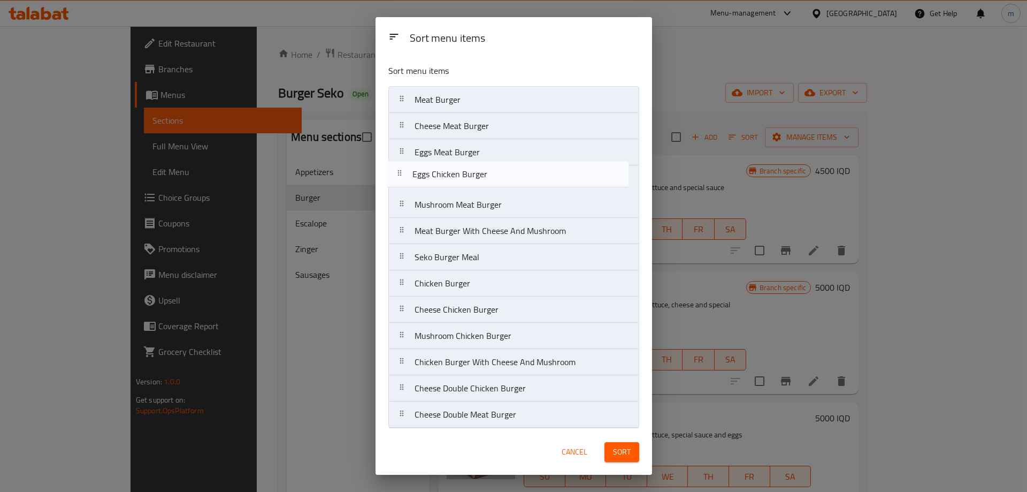
drag, startPoint x: 401, startPoint y: 313, endPoint x: 399, endPoint y: 174, distance: 139.1
click at [399, 174] on nav "Meat Burger Cheese Meat Burger Eggs Meat Burger Mushroom Meat Burger Meat Burge…" at bounding box center [513, 257] width 251 height 342
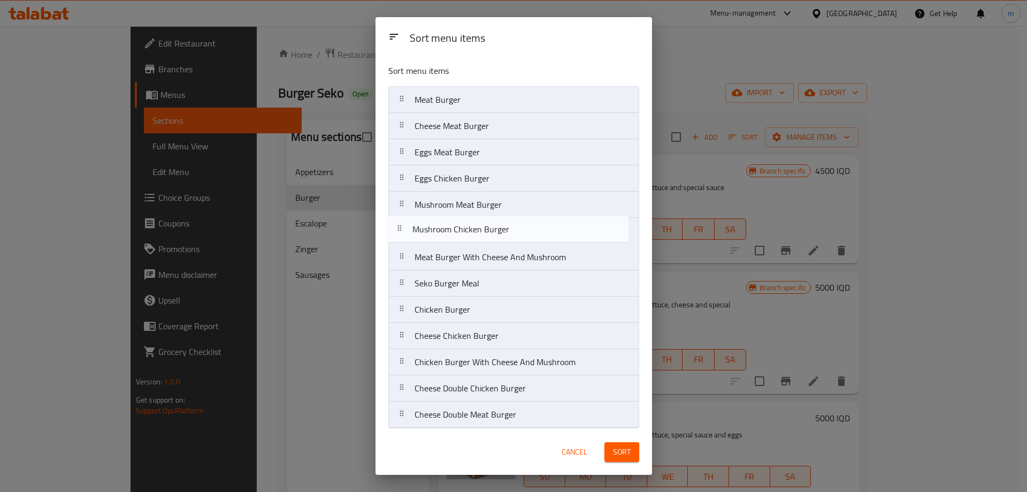
drag, startPoint x: 406, startPoint y: 338, endPoint x: 401, endPoint y: 228, distance: 109.8
click at [401, 228] on nav "Meat Burger Cheese Meat Burger Eggs Meat Burger Eggs Chicken Burger Mushroom Me…" at bounding box center [513, 257] width 251 height 342
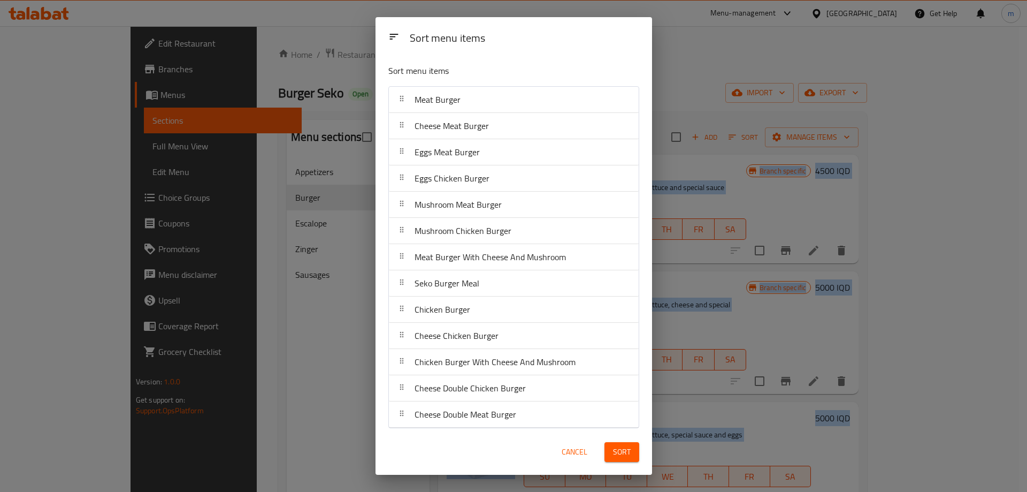
click at [616, 447] on span "Sort" at bounding box center [622, 451] width 18 height 13
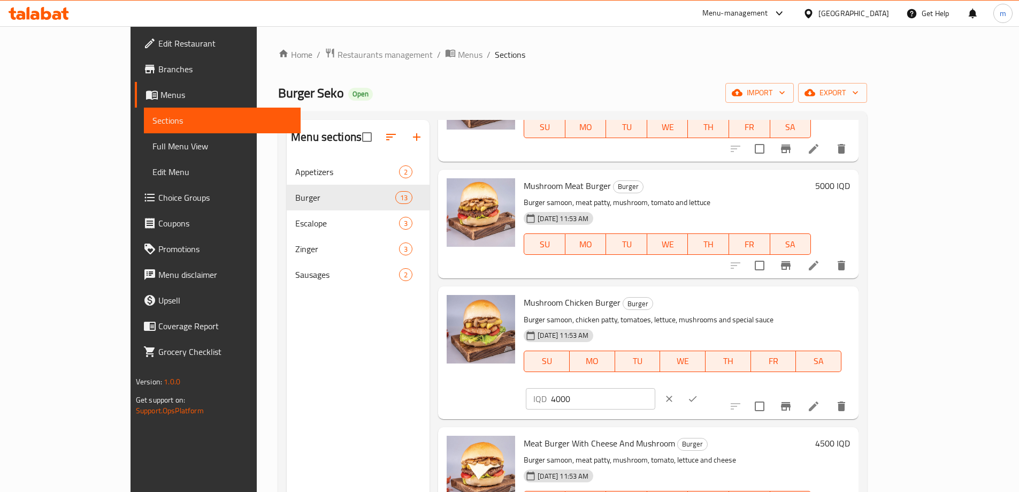
scroll to position [482, 0]
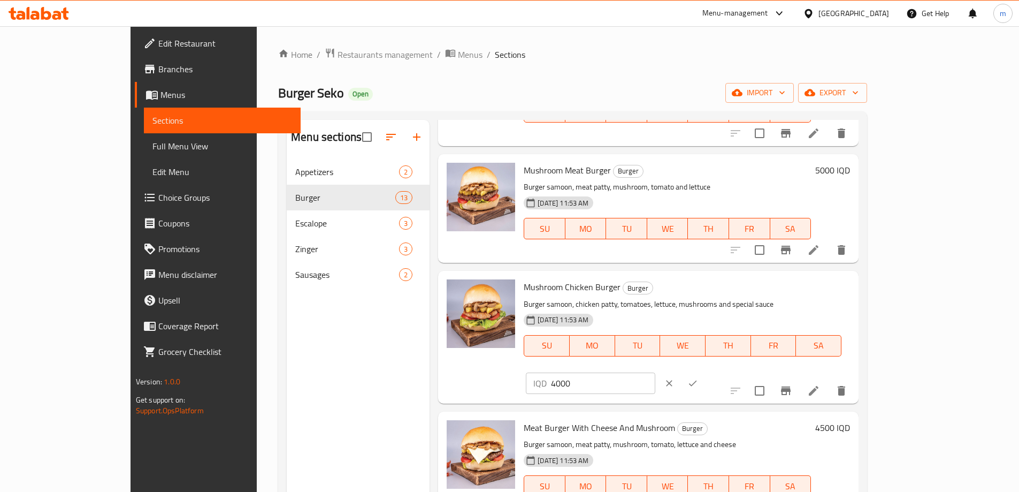
click at [655, 372] on input "4000" at bounding box center [603, 382] width 104 height 21
paste input "5"
type input "5000"
click at [697, 380] on icon "ok" at bounding box center [693, 383] width 8 height 6
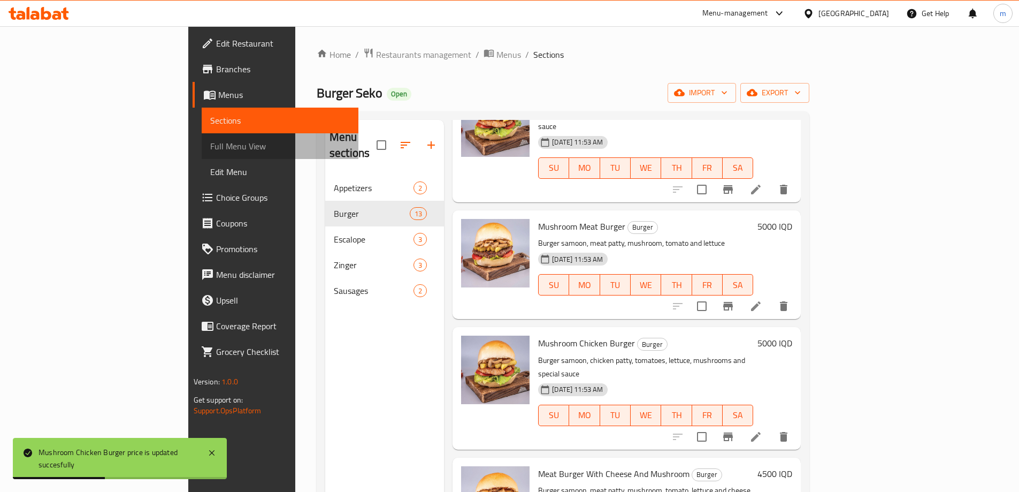
click at [210, 146] on span "Full Menu View" at bounding box center [280, 146] width 140 height 13
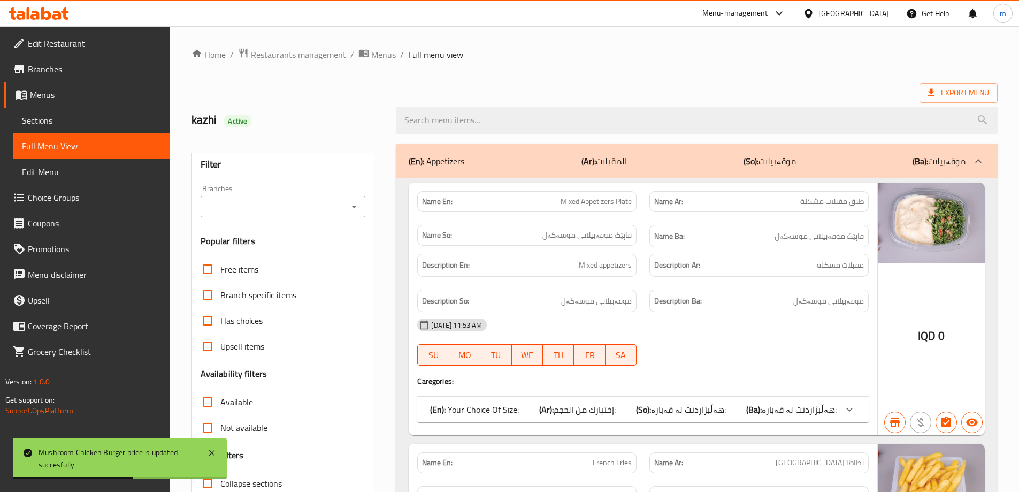
click at [358, 208] on icon "Open" at bounding box center [354, 206] width 13 height 13
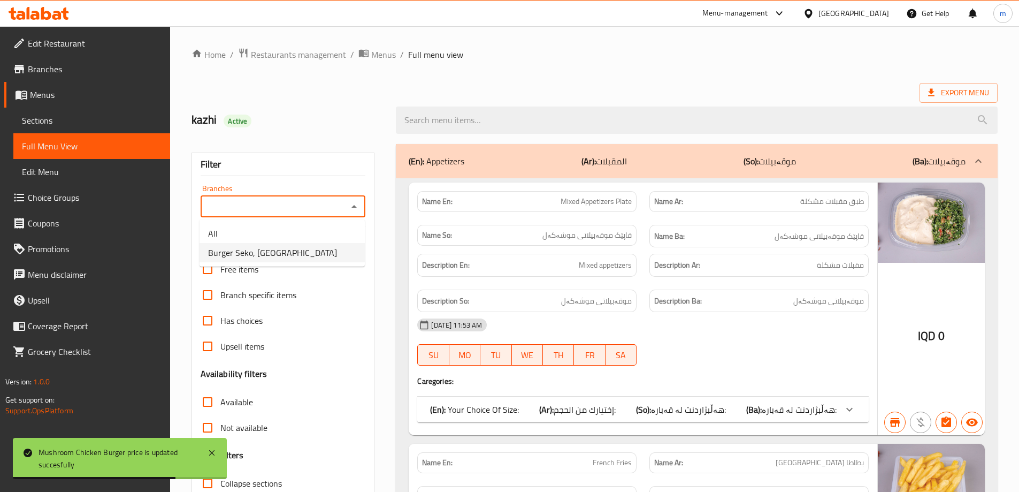
click at [254, 257] on span "Burger Seko, Palestine St" at bounding box center [272, 252] width 129 height 13
type input "Burger Seko, Palestine St"
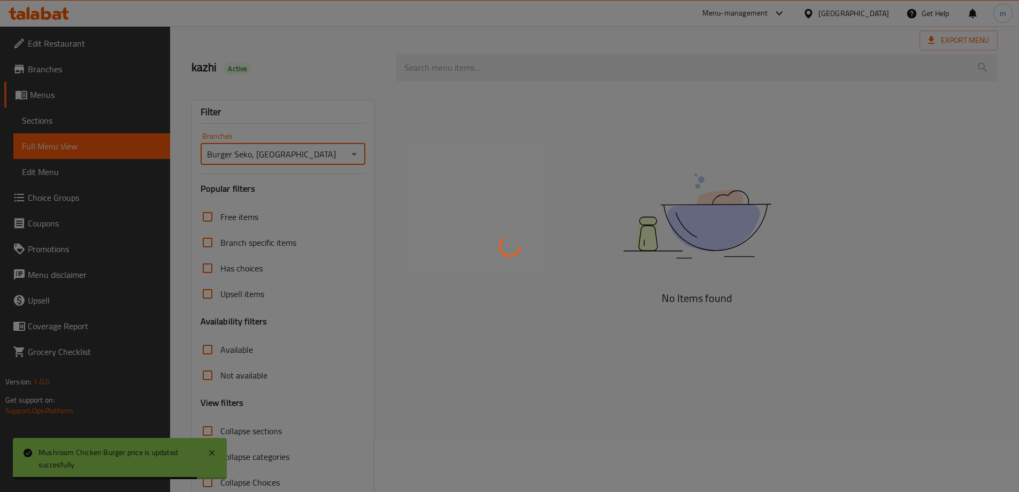
scroll to position [78, 0]
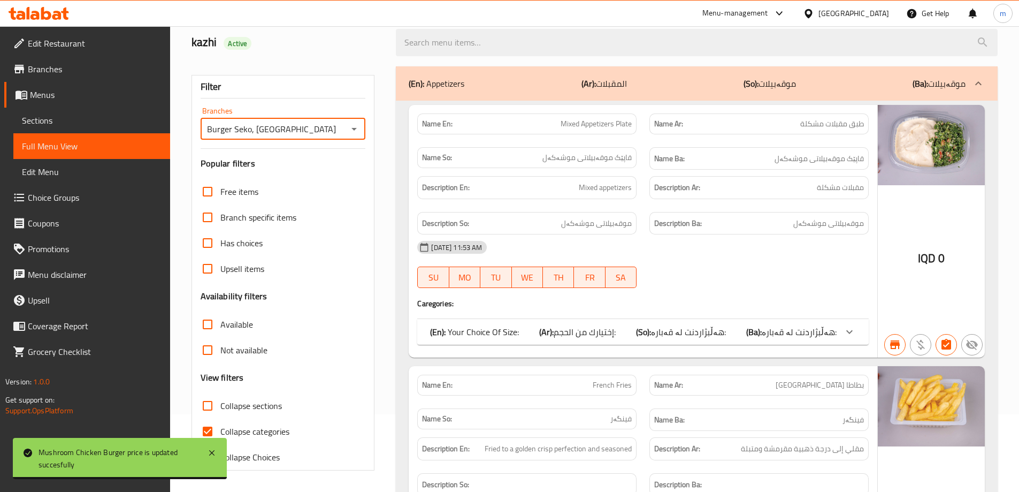
click at [207, 430] on input "Collapse categories" at bounding box center [208, 431] width 26 height 26
checkbox input "false"
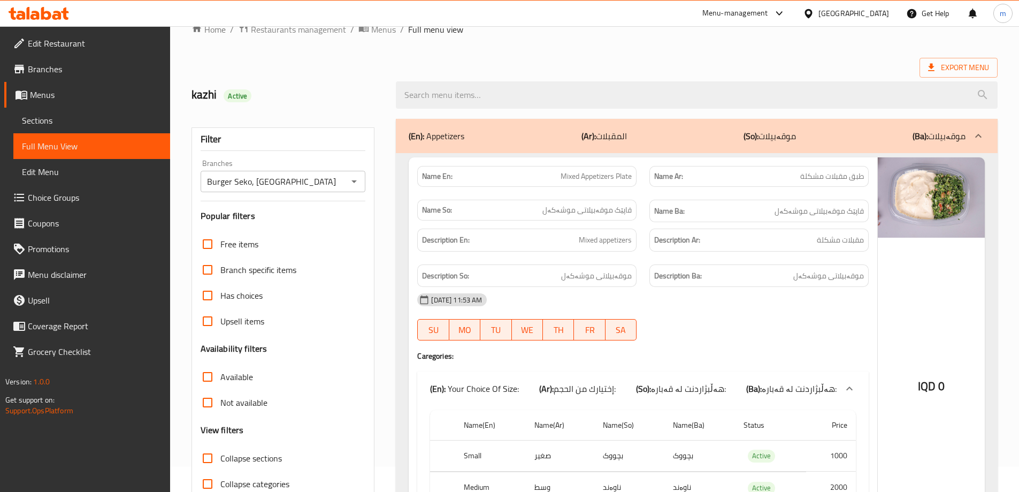
scroll to position [0, 0]
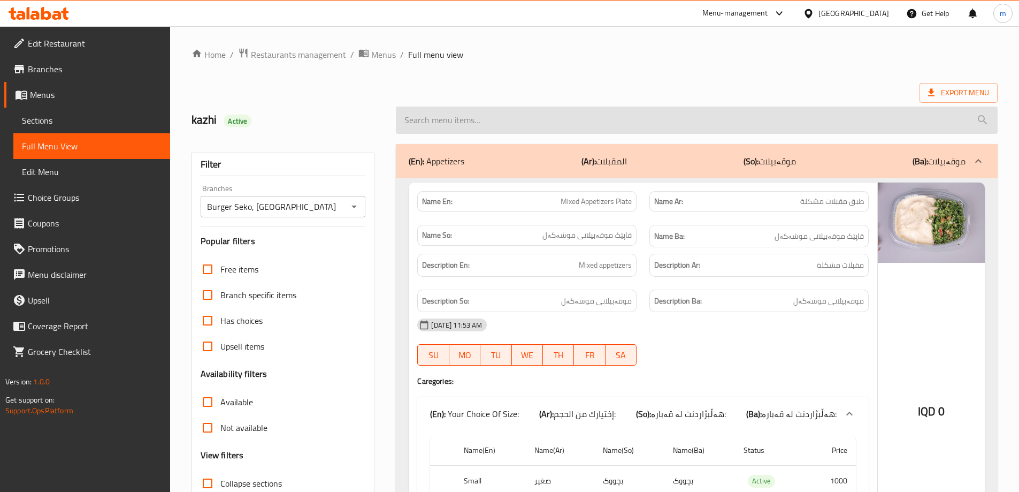
click at [515, 117] on input "search" at bounding box center [697, 119] width 602 height 27
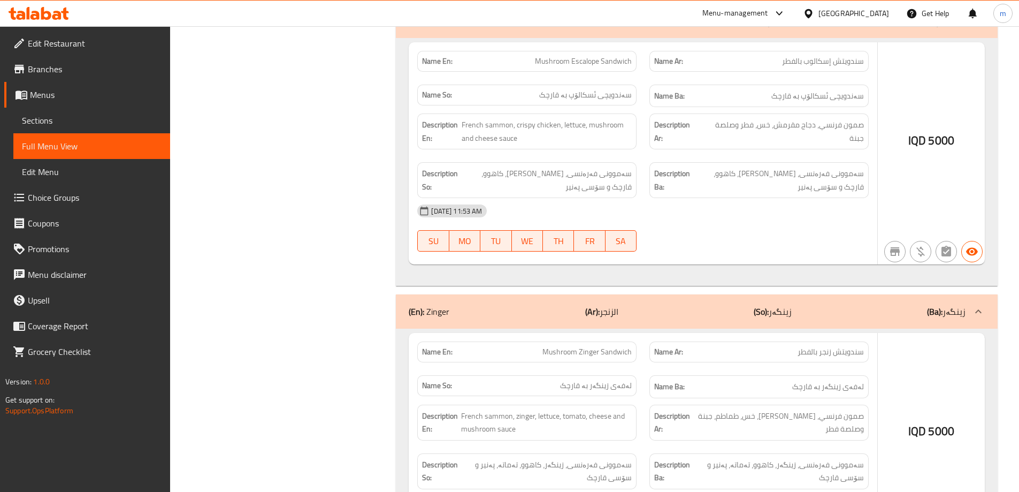
scroll to position [1230, 0]
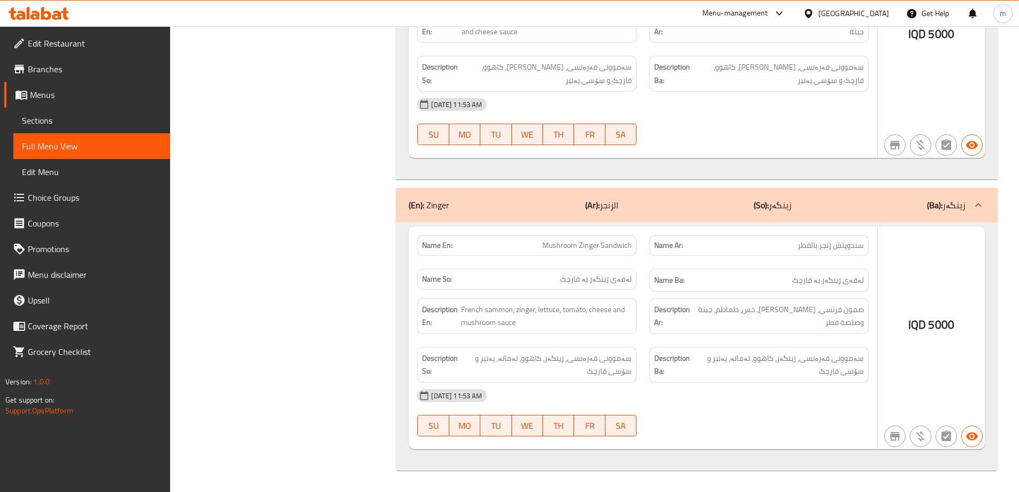
click at [569, 208] on div "(En): Zinger (Ar): الزنجر (So): زینگەر (Ba): زینگەر" at bounding box center [687, 205] width 557 height 13
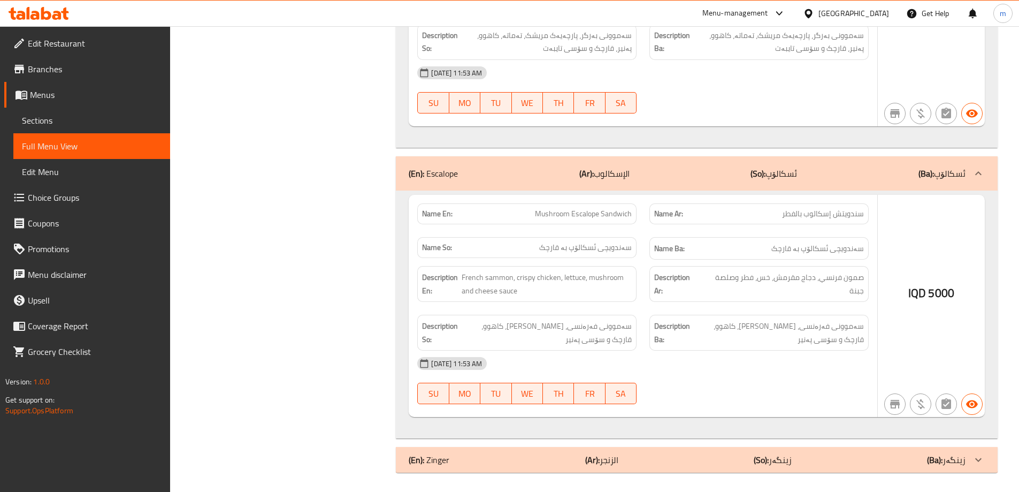
click at [494, 172] on div "(En): Escalope (Ar): الإسكالوب (So): ئسکالۆپ (Ba): ئسکالۆپ" at bounding box center [687, 173] width 557 height 13
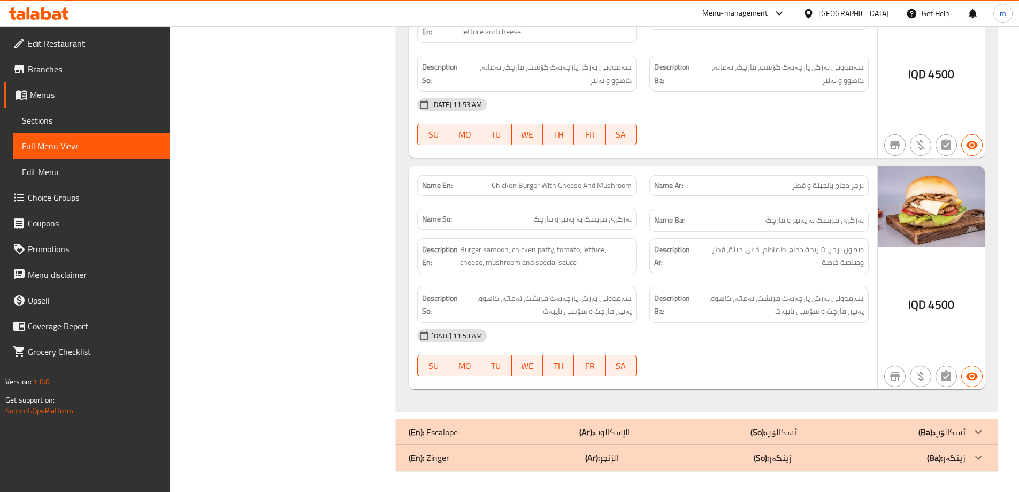
scroll to position [0, 0]
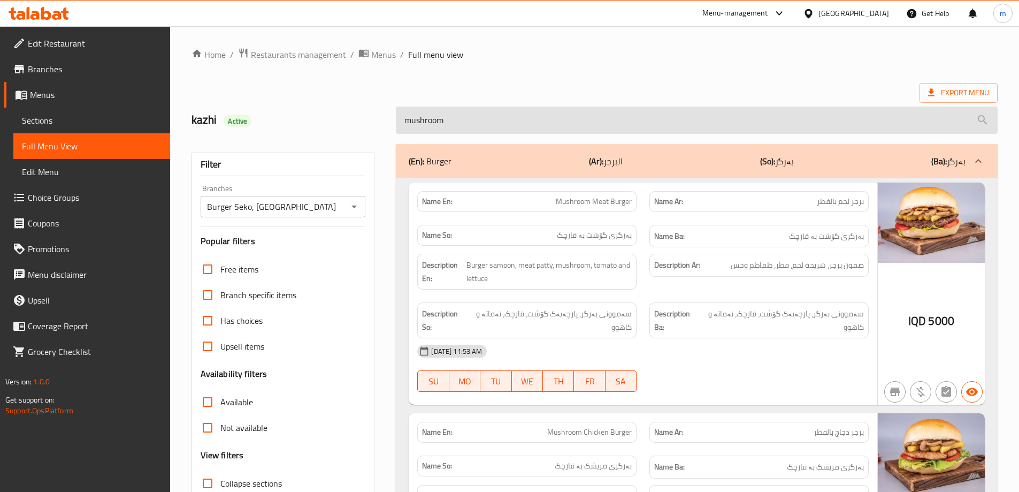
click at [492, 116] on input "mushroom" at bounding box center [697, 119] width 602 height 27
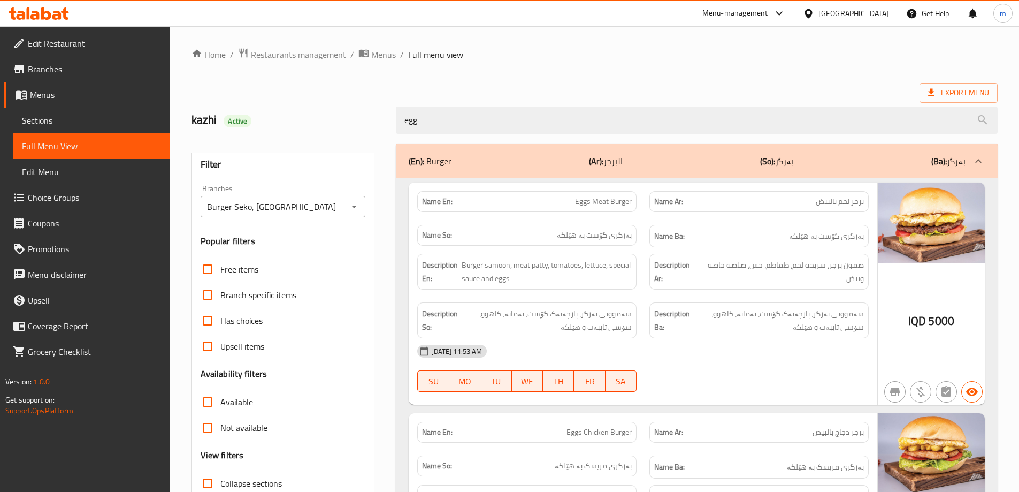
type input "egg"
click at [347, 207] on div "Burger Seko, Palestine St Branches" at bounding box center [283, 206] width 165 height 21
click at [355, 205] on icon "Open" at bounding box center [354, 206] width 5 height 3
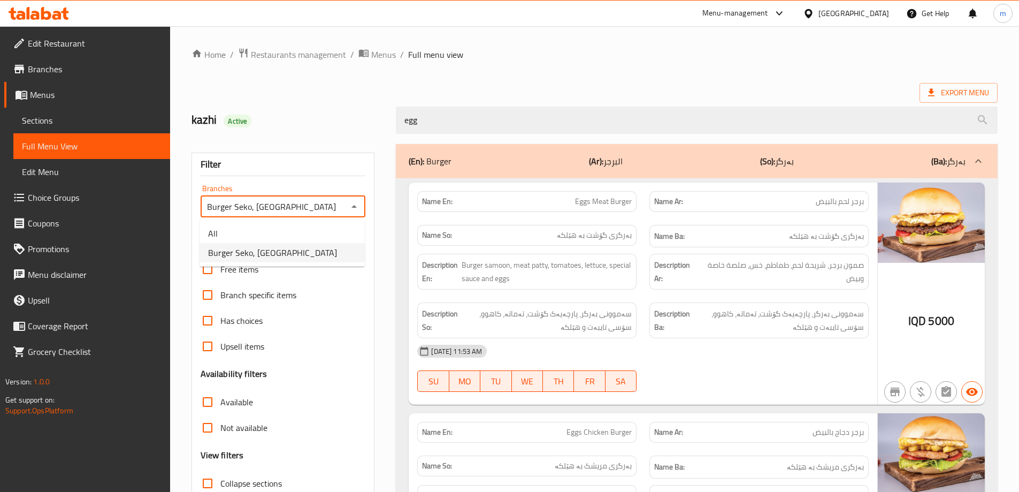
click at [355, 205] on icon "Close" at bounding box center [354, 206] width 5 height 3
